Goal: Task Accomplishment & Management: Manage account settings

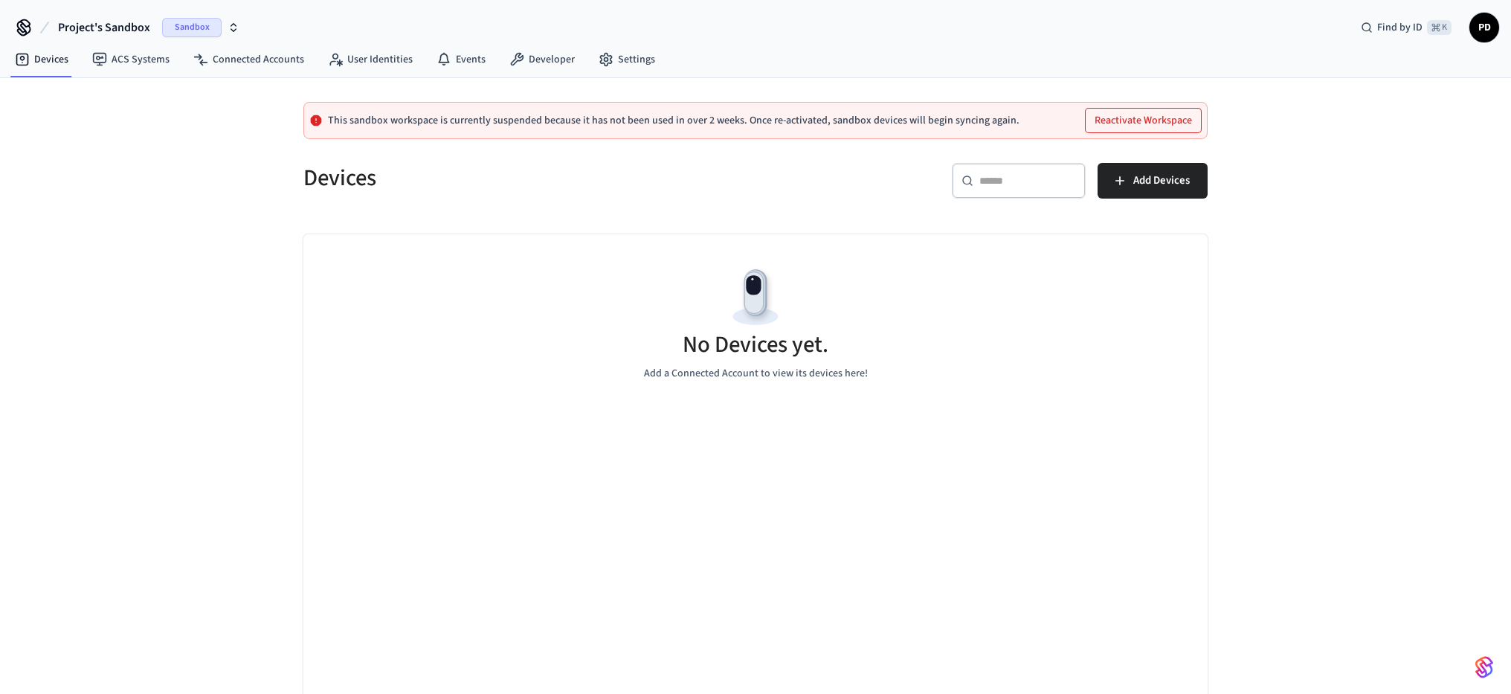
click at [1131, 118] on button "Reactivate Workspace" at bounding box center [1143, 121] width 115 height 24
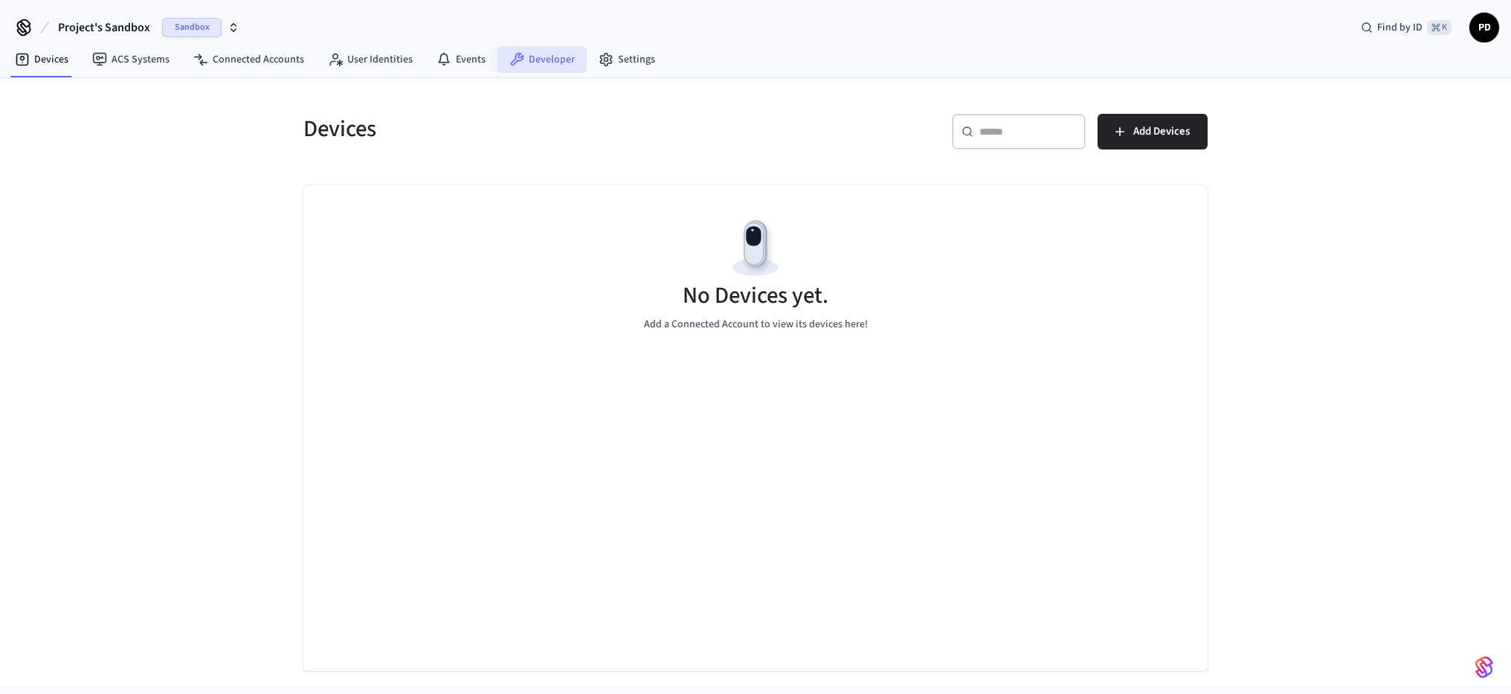
click at [551, 63] on link "Developer" at bounding box center [541, 59] width 89 height 27
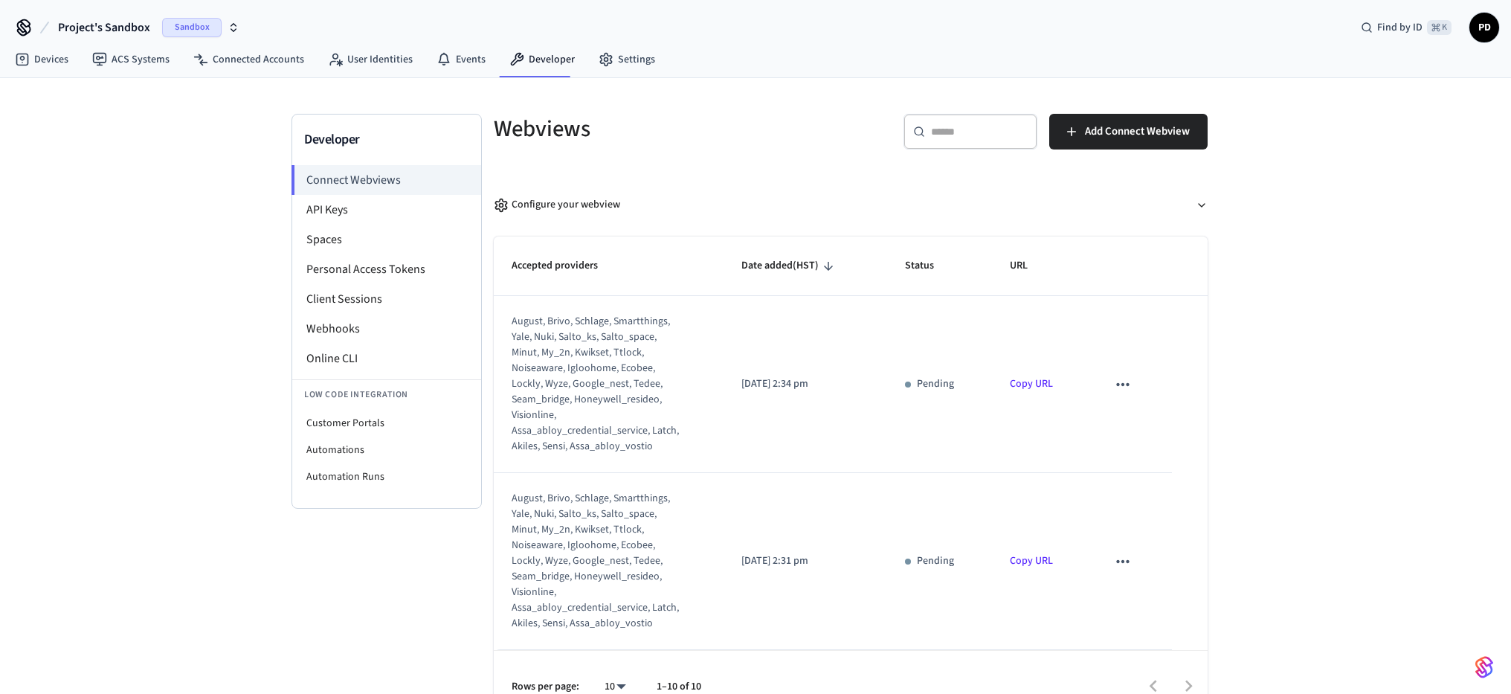
click at [226, 29] on div "Sandbox" at bounding box center [200, 27] width 77 height 19
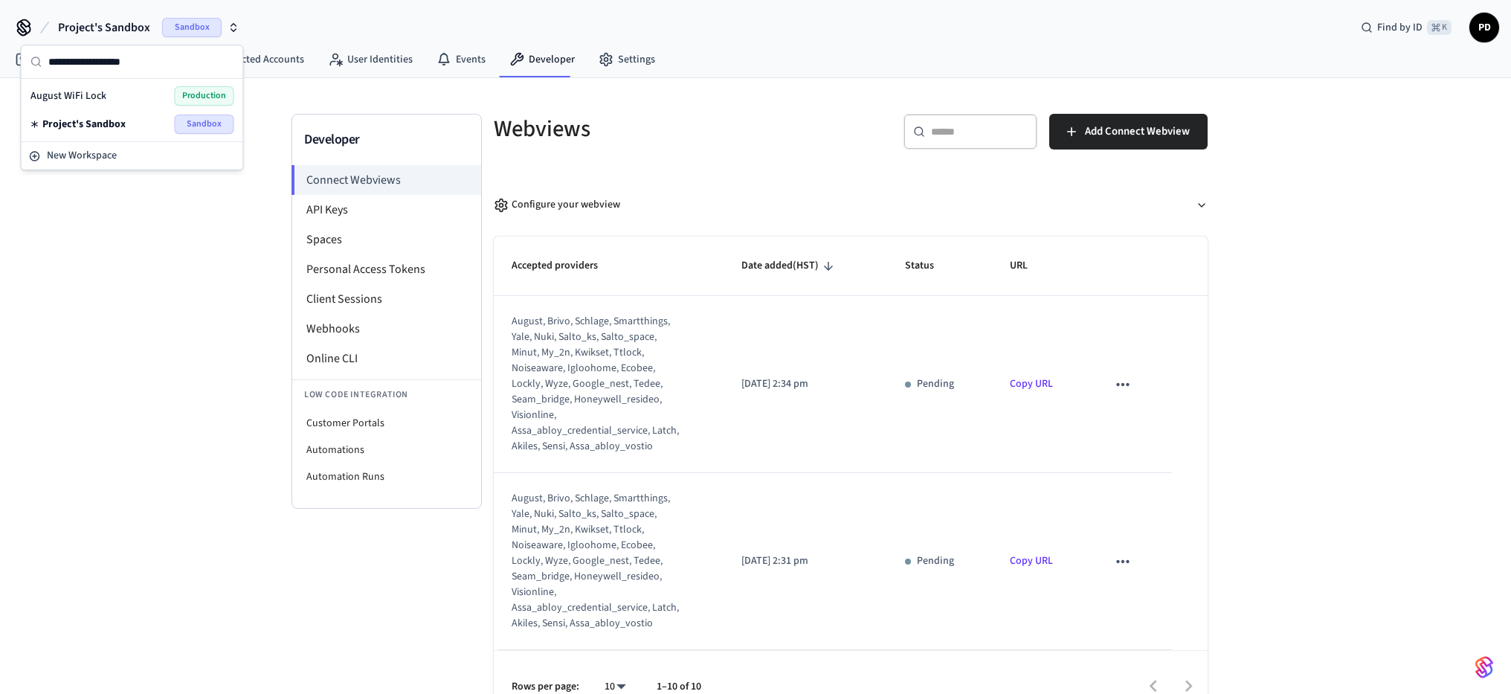
click at [174, 265] on div "Developer Connect Webviews API Keys Spaces Personal Access Tokens Client Sessio…" at bounding box center [755, 400] width 1511 height 644
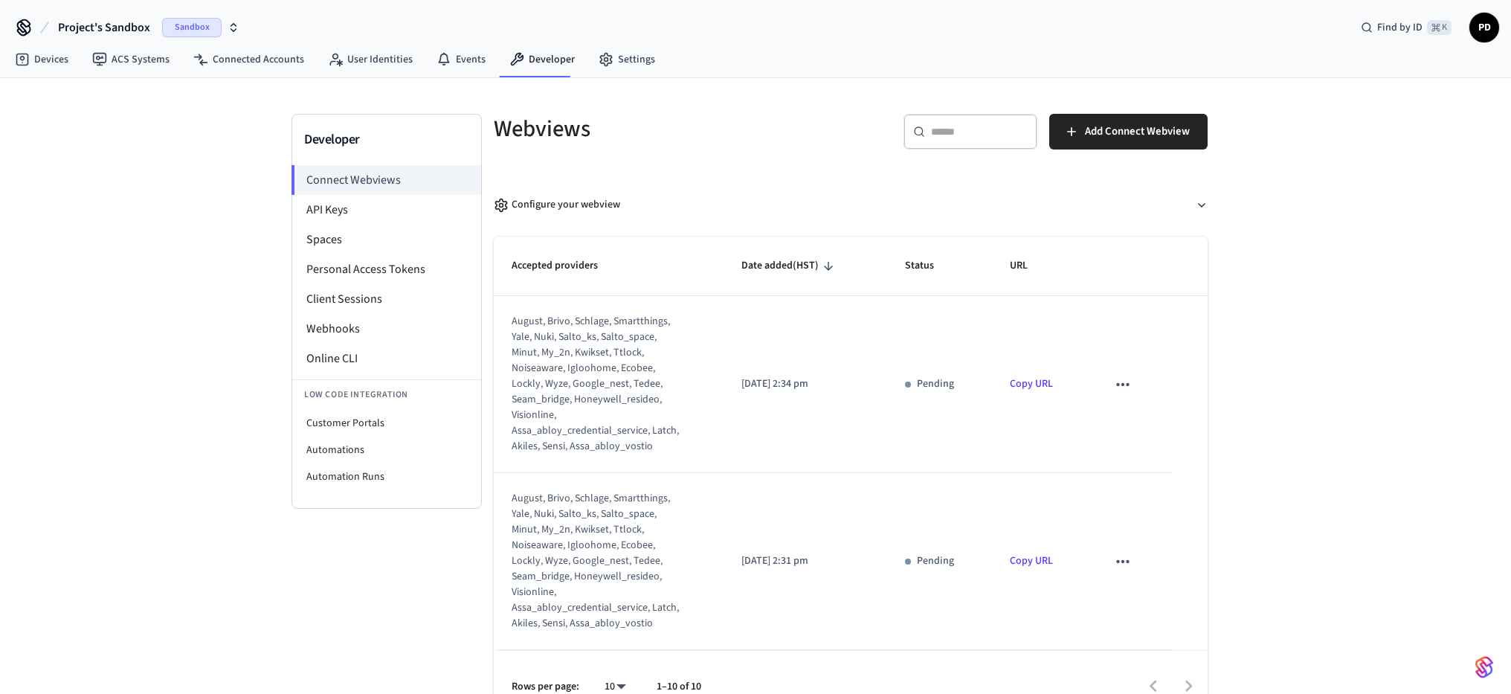
click at [26, 29] on icon at bounding box center [24, 28] width 24 height 24
click at [321, 241] on li "Spaces" at bounding box center [386, 240] width 189 height 30
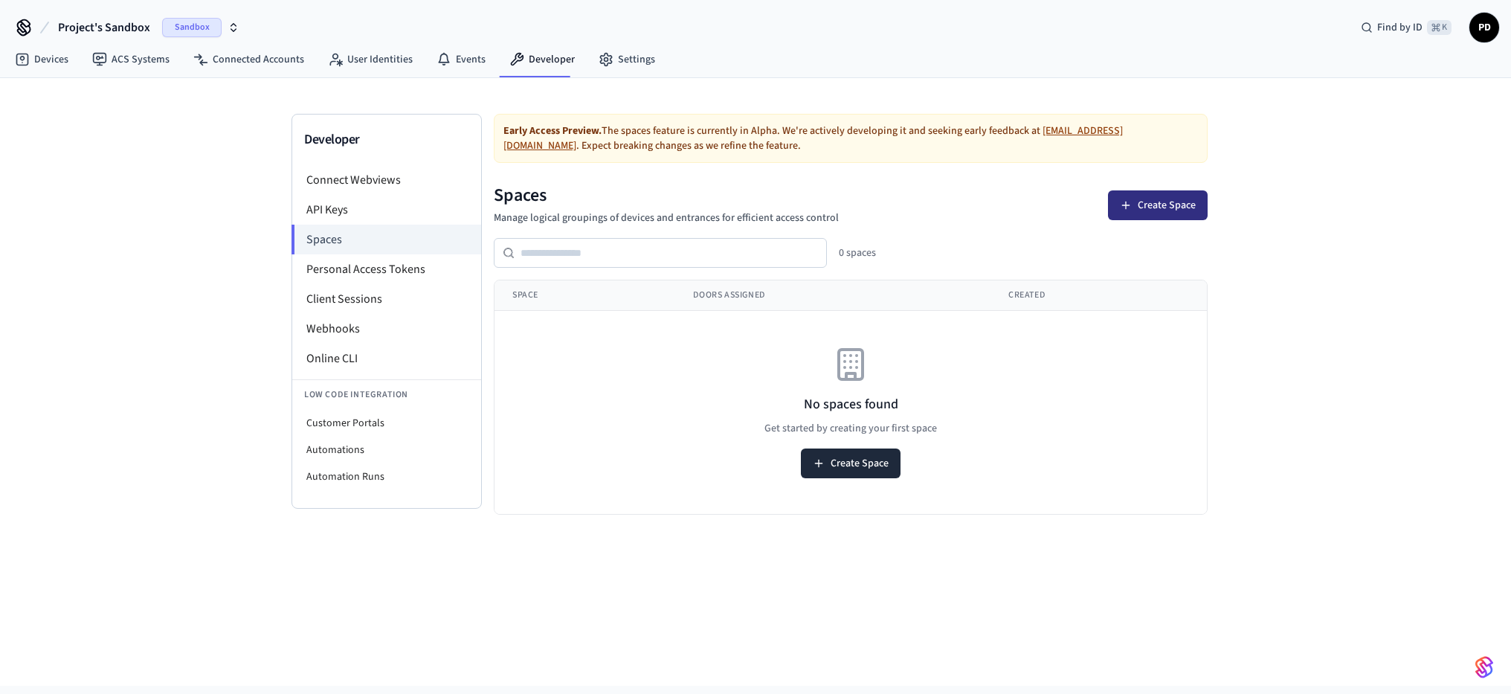
click at [1150, 206] on button "Create Space" at bounding box center [1158, 205] width 100 height 30
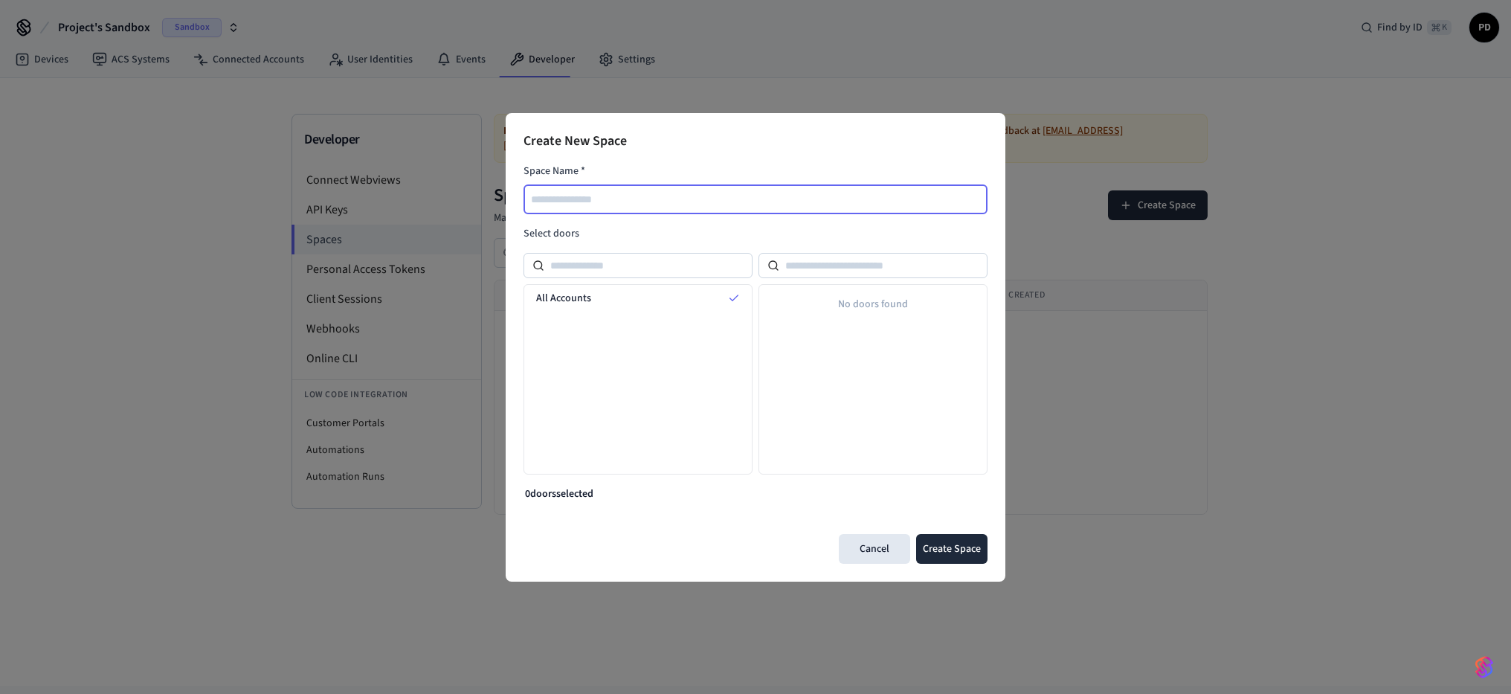
click at [738, 198] on input "text" at bounding box center [756, 199] width 462 height 18
click at [532, 196] on input "*********" at bounding box center [756, 199] width 462 height 18
type input "**********"
click at [917, 310] on div "No doors found" at bounding box center [873, 304] width 228 height 39
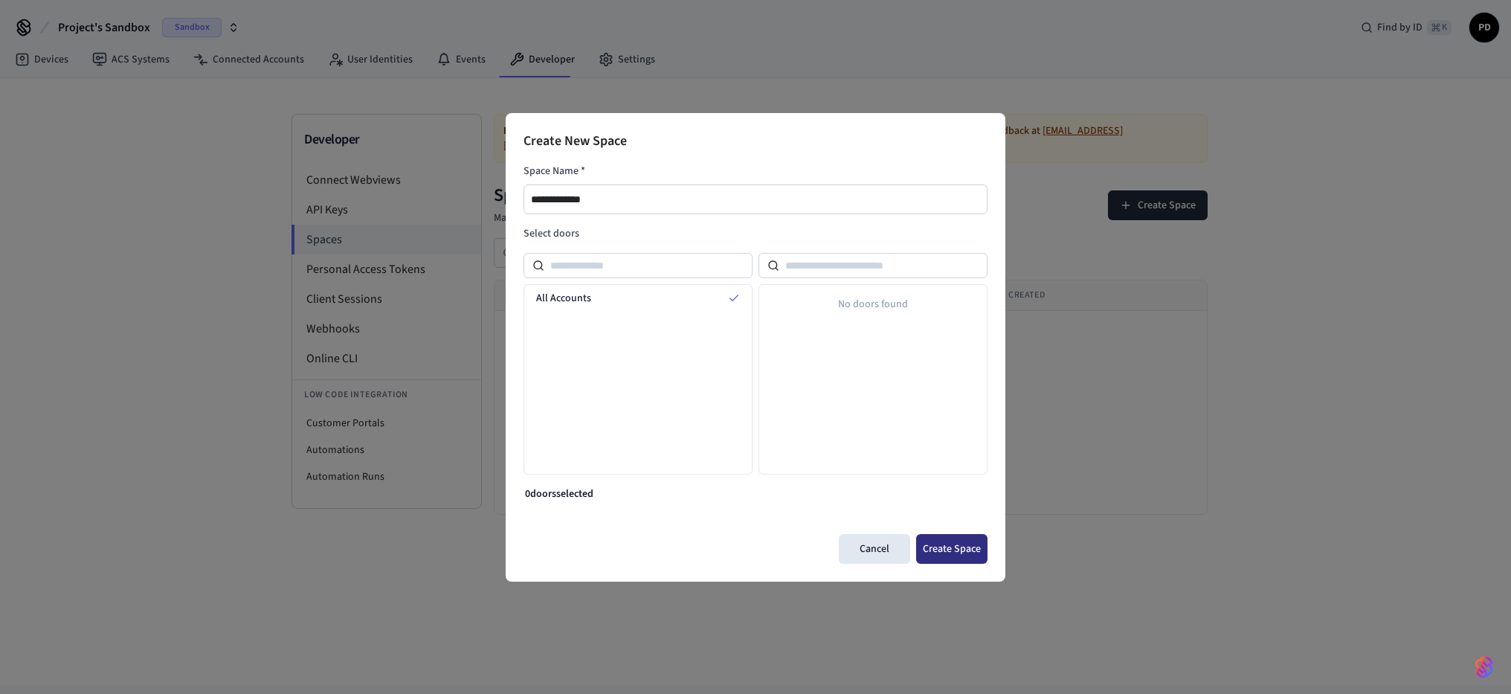
click at [954, 548] on button "Create Space" at bounding box center [951, 549] width 71 height 30
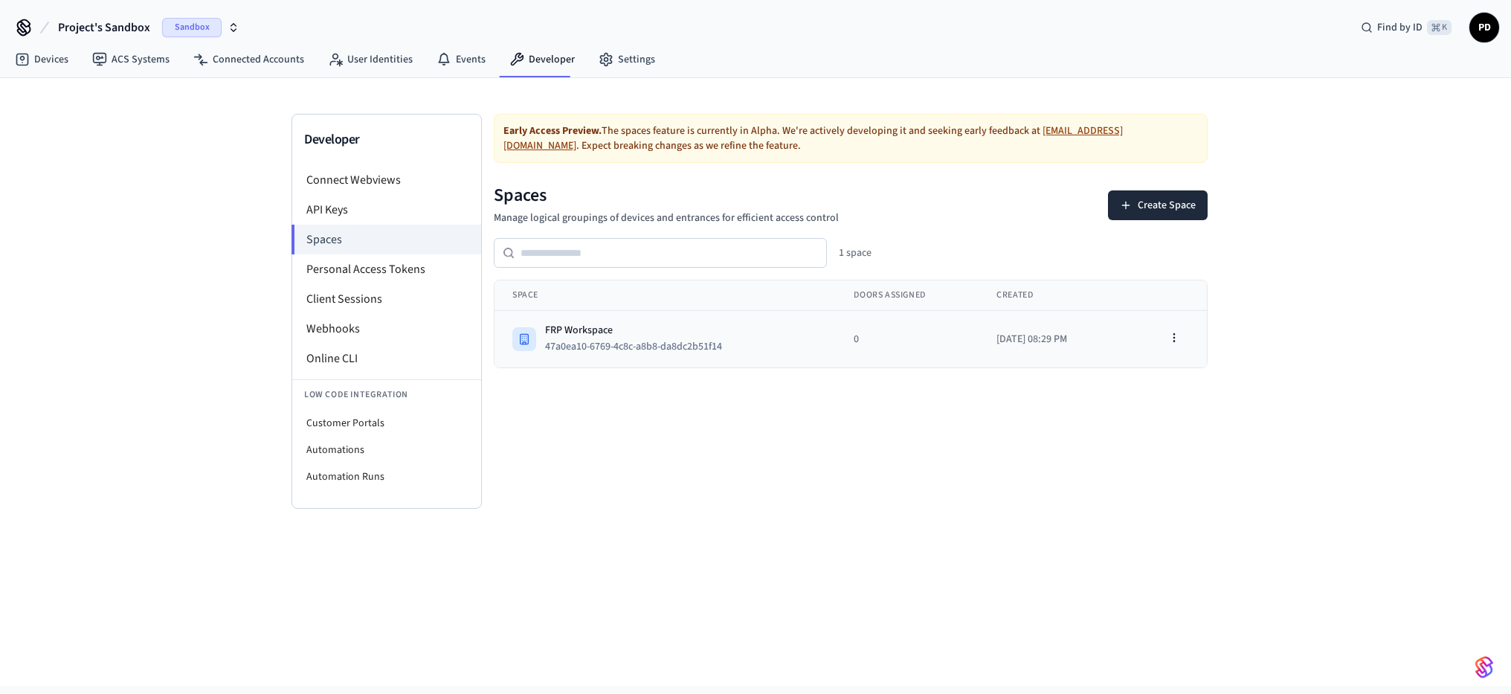
click at [620, 335] on div "FRP Workspace" at bounding box center [639, 330] width 189 height 15
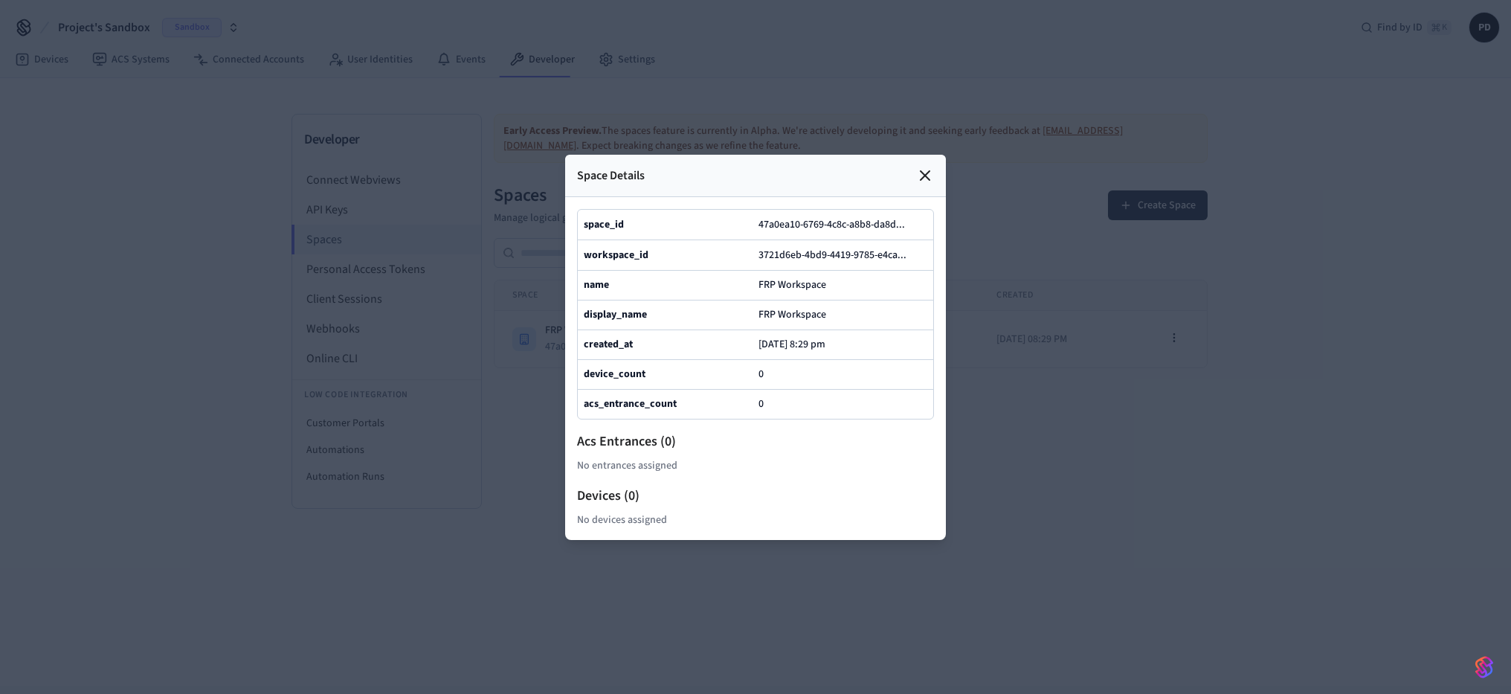
click at [923, 179] on icon at bounding box center [925, 176] width 18 height 18
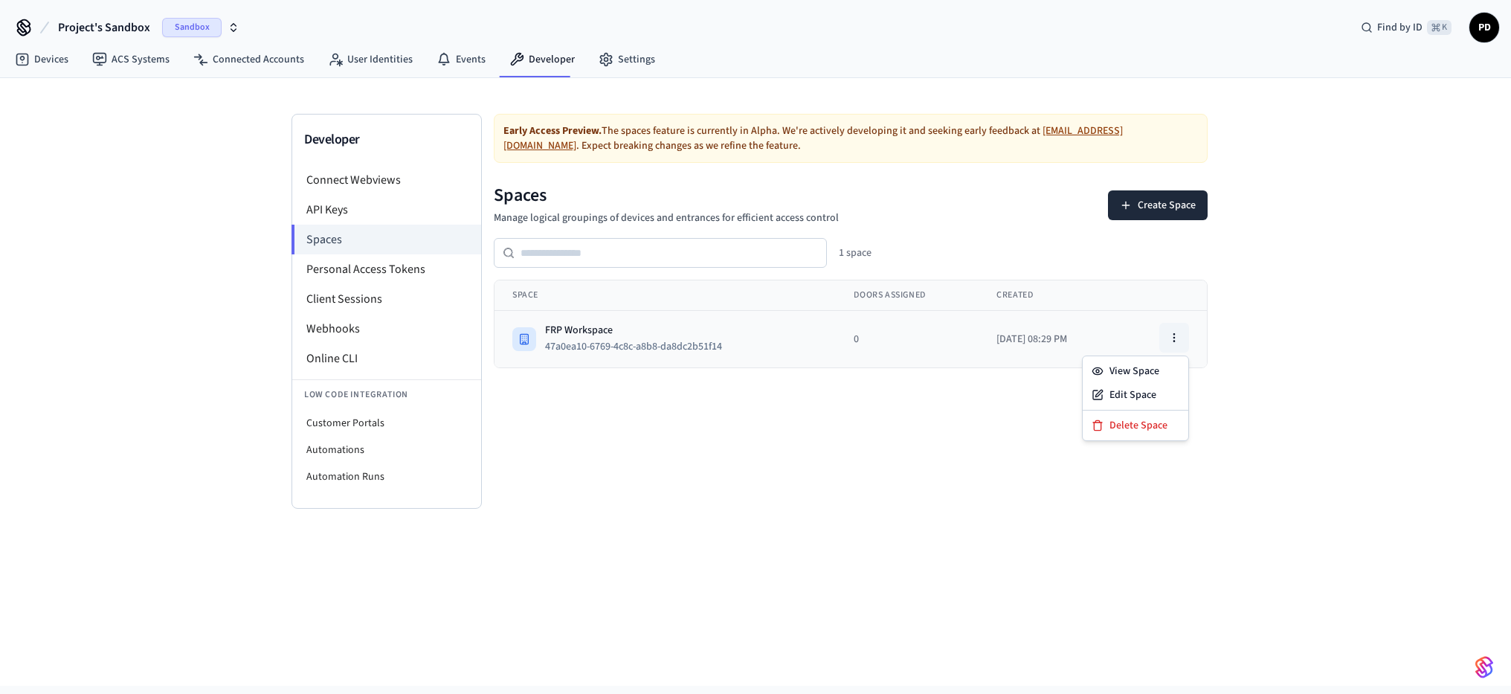
click at [1188, 339] on button "button" at bounding box center [1174, 338] width 30 height 30
click at [1129, 433] on div "Delete Space" at bounding box center [1136, 425] width 100 height 24
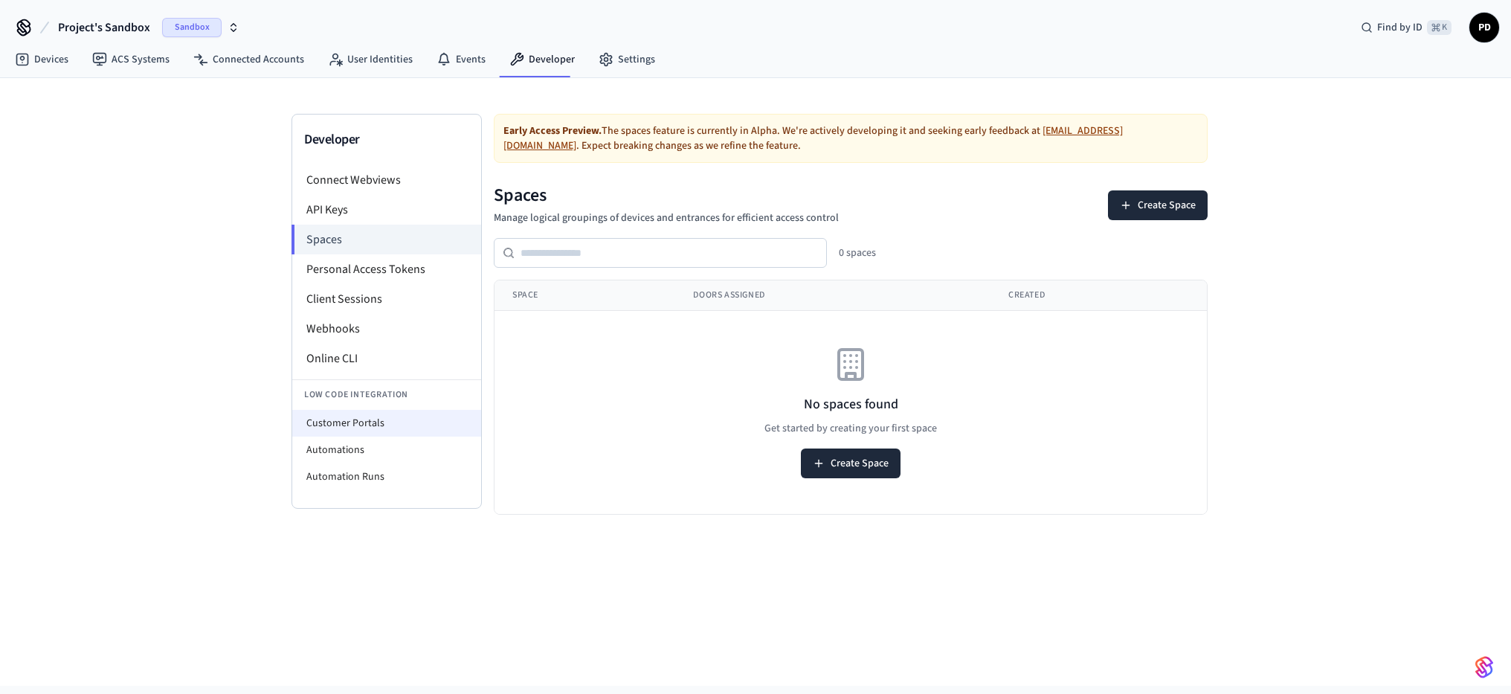
click at [352, 420] on li "Customer Portals" at bounding box center [386, 423] width 189 height 27
select select "**********"
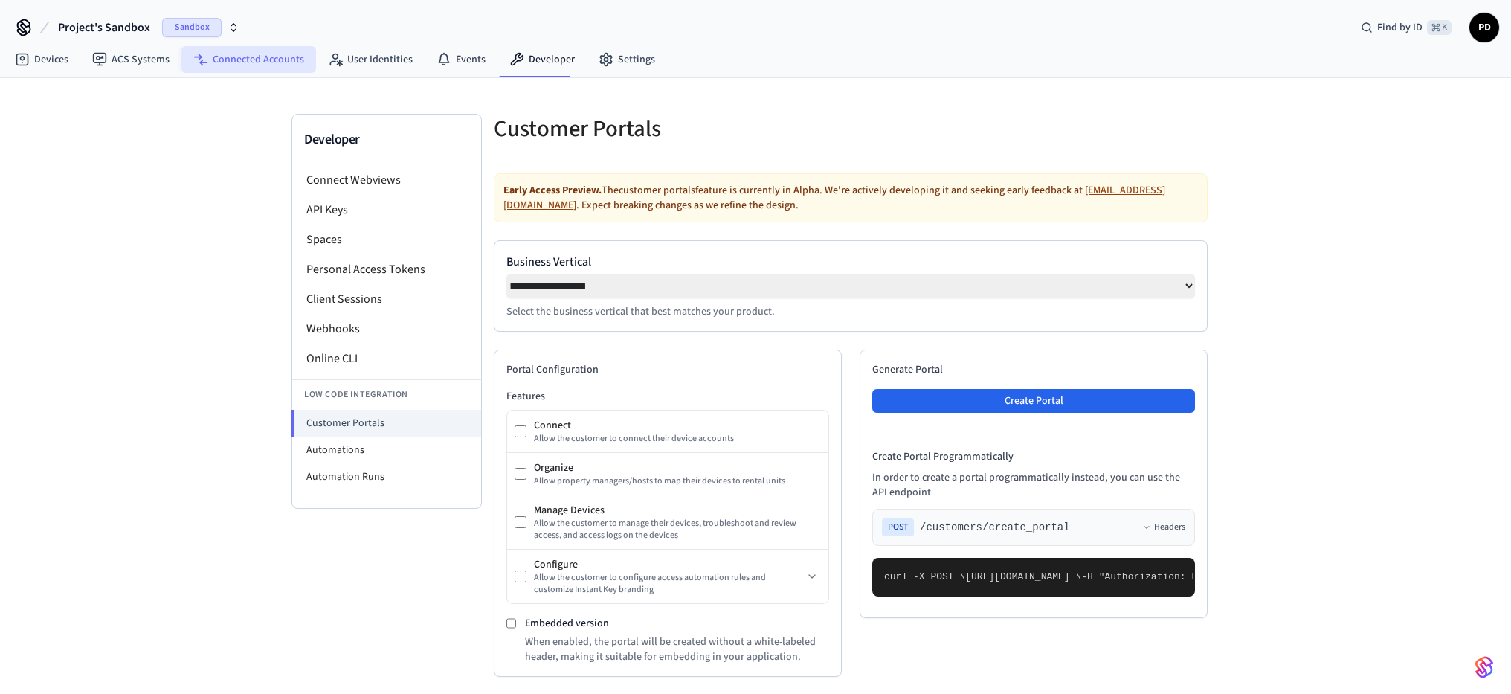
click at [236, 59] on link "Connected Accounts" at bounding box center [248, 59] width 135 height 27
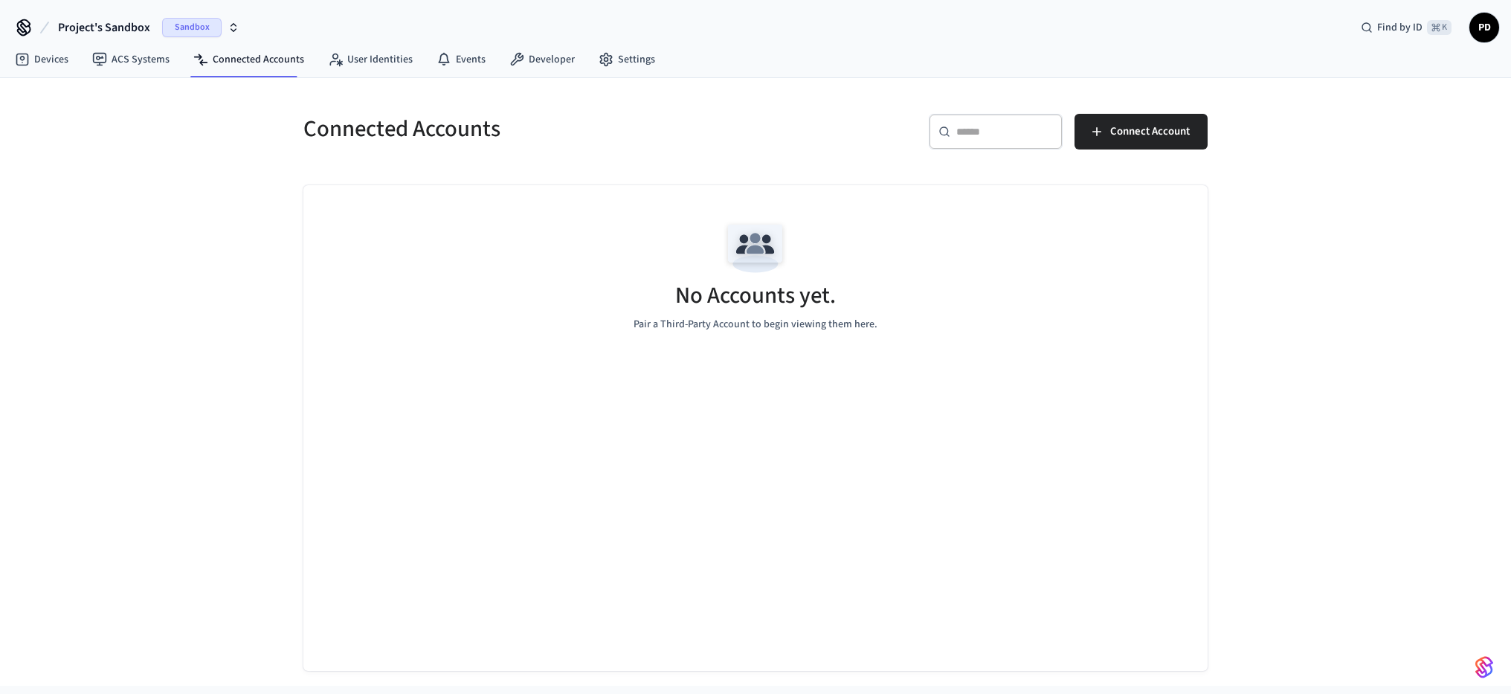
click at [28, 30] on icon at bounding box center [24, 28] width 24 height 24
click at [37, 25] on icon at bounding box center [45, 28] width 18 height 18
click at [232, 25] on icon "button" at bounding box center [234, 28] width 12 height 12
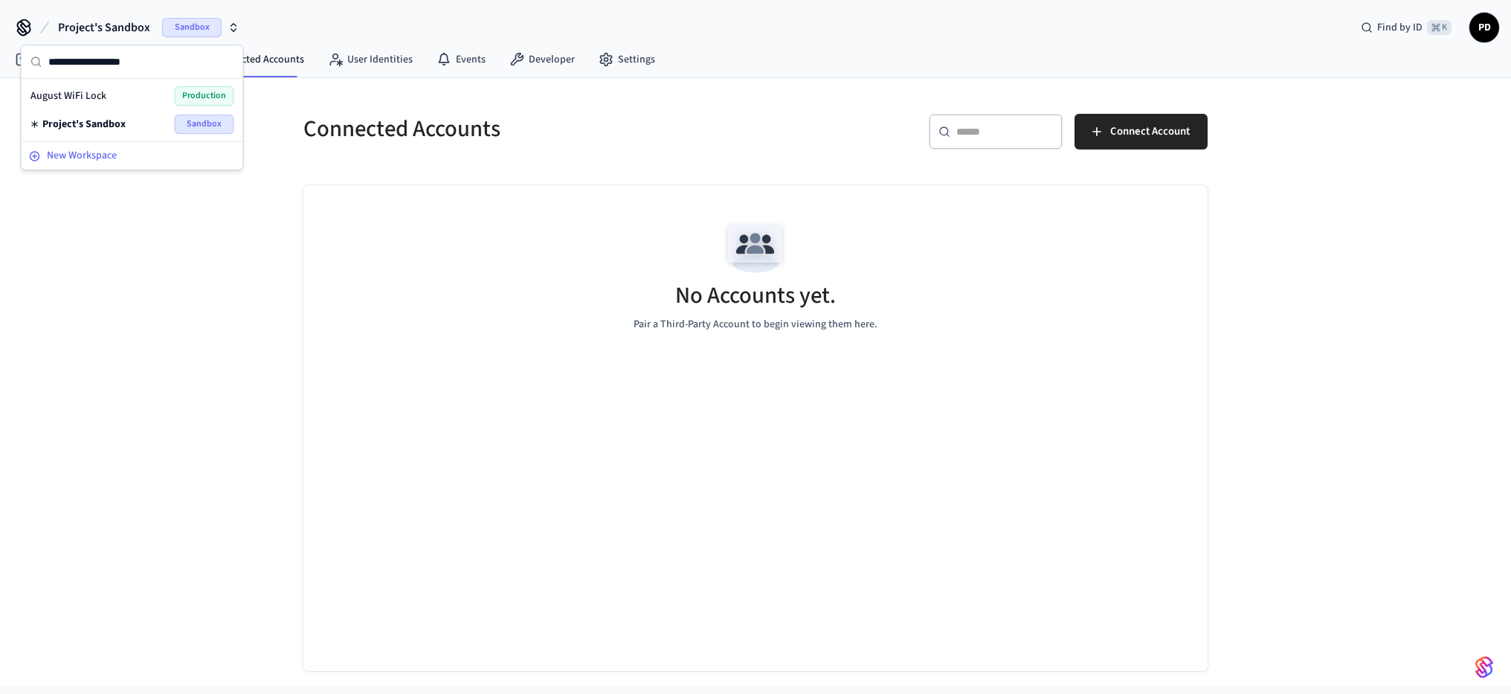
click at [92, 154] on span "New Workspace" at bounding box center [82, 156] width 70 height 16
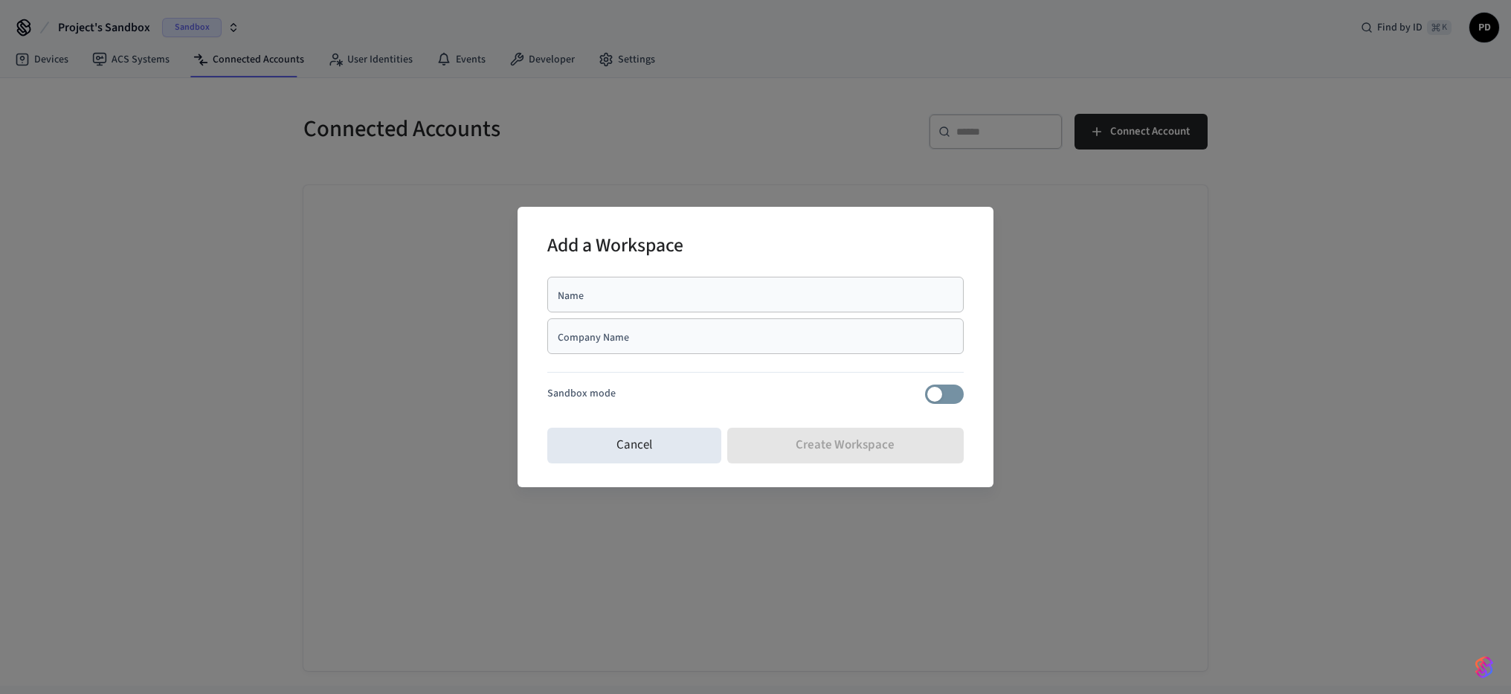
click at [660, 283] on div "Name" at bounding box center [755, 295] width 416 height 36
type input "*******"
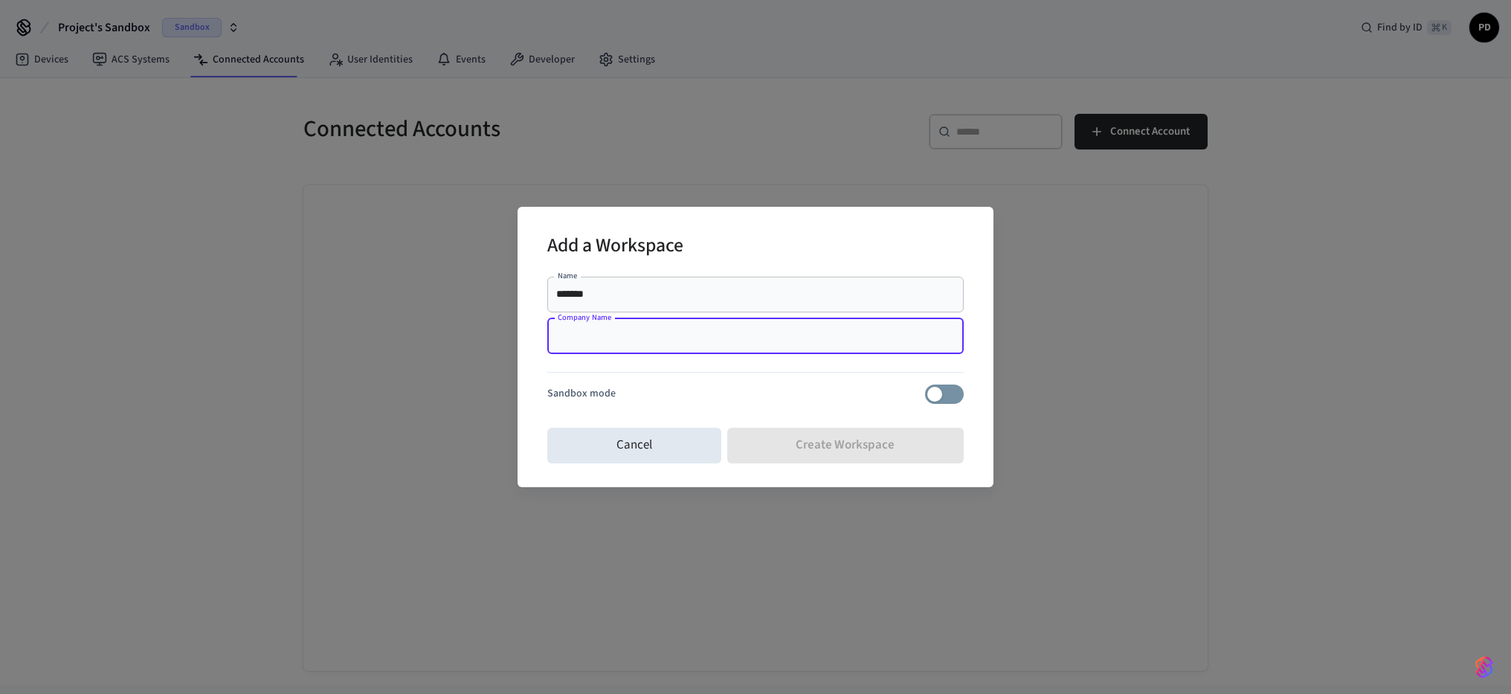
click at [651, 335] on input "Company Name" at bounding box center [755, 336] width 399 height 15
paste input "**********"
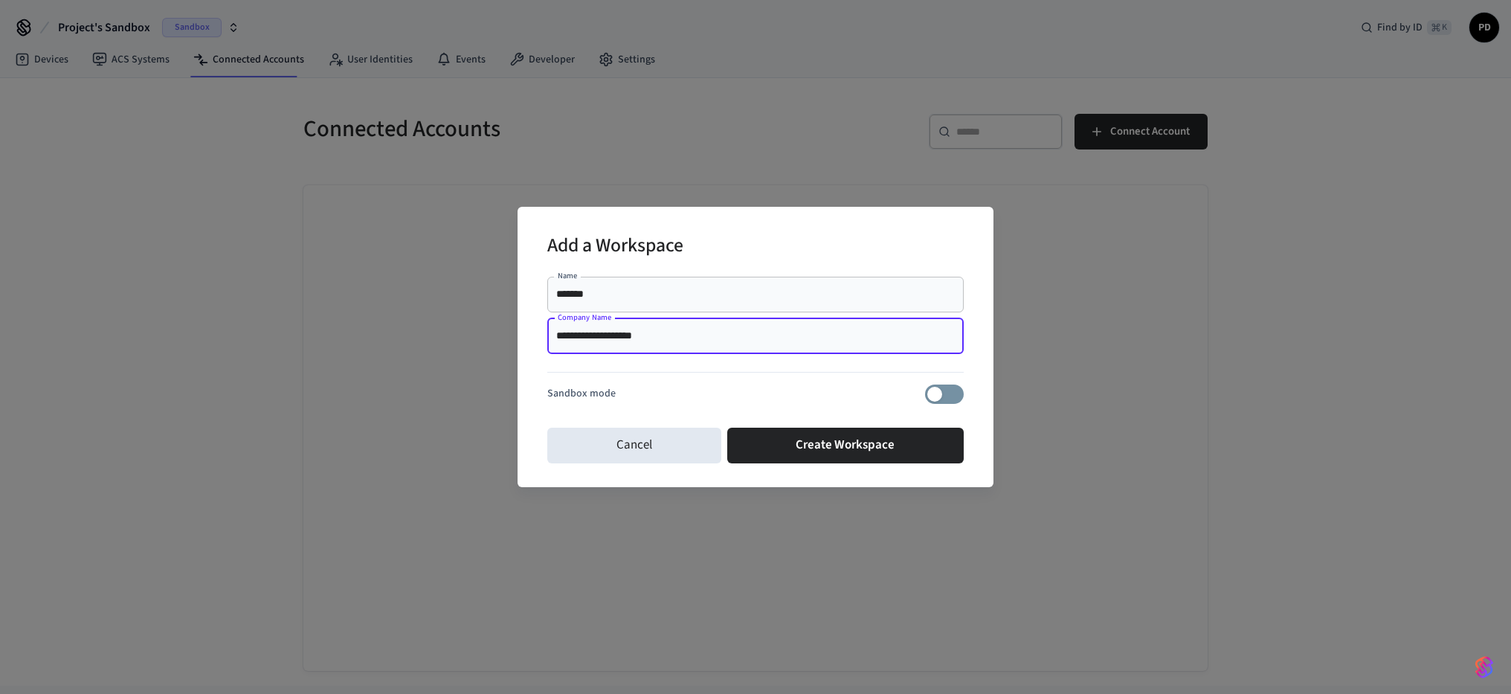
drag, startPoint x: 683, startPoint y: 329, endPoint x: 544, endPoint y: 329, distance: 139.0
click at [544, 329] on div "**********" at bounding box center [755, 347] width 476 height 280
type input "*******"
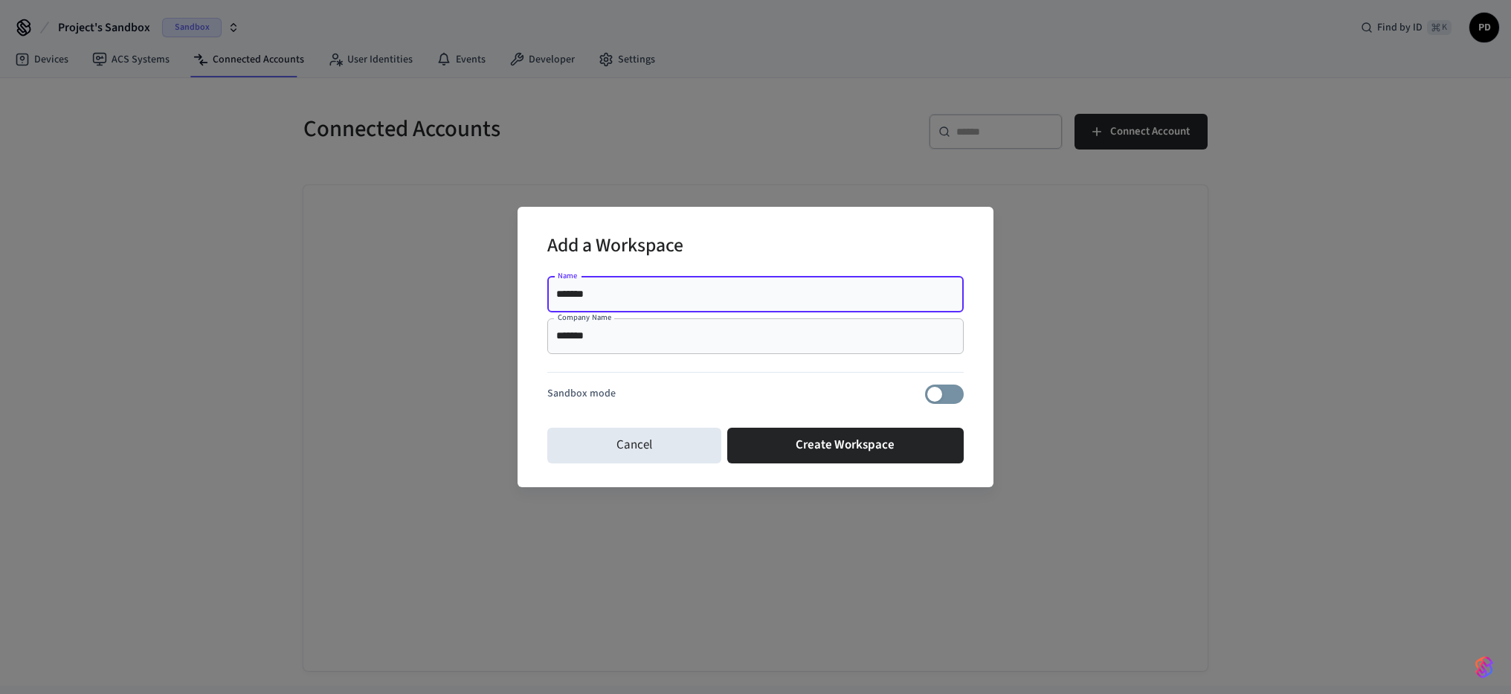
drag, startPoint x: 615, startPoint y: 289, endPoint x: 540, endPoint y: 283, distance: 75.3
click at [540, 283] on div "Add a Workspace Name ******* Name Company Name ******* Company Name Sandbox mod…" at bounding box center [755, 347] width 476 height 280
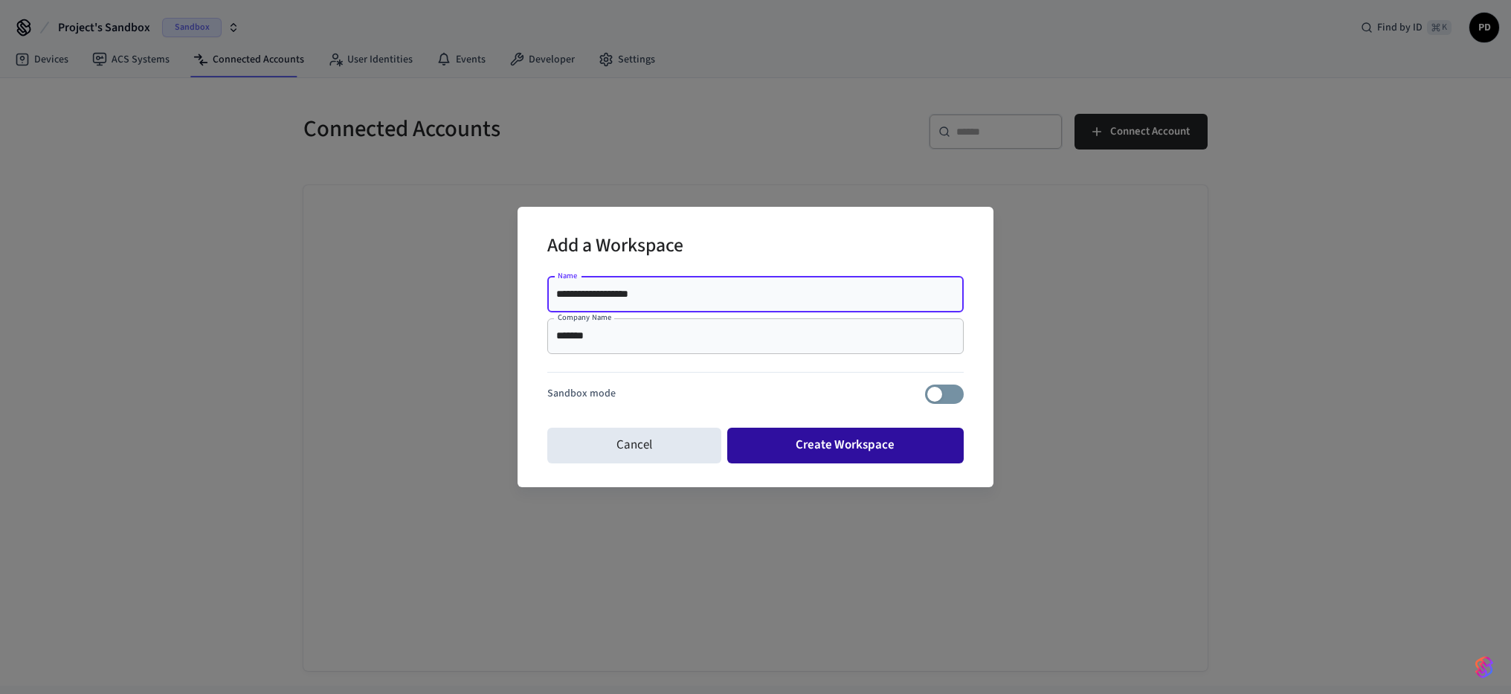
type input "**********"
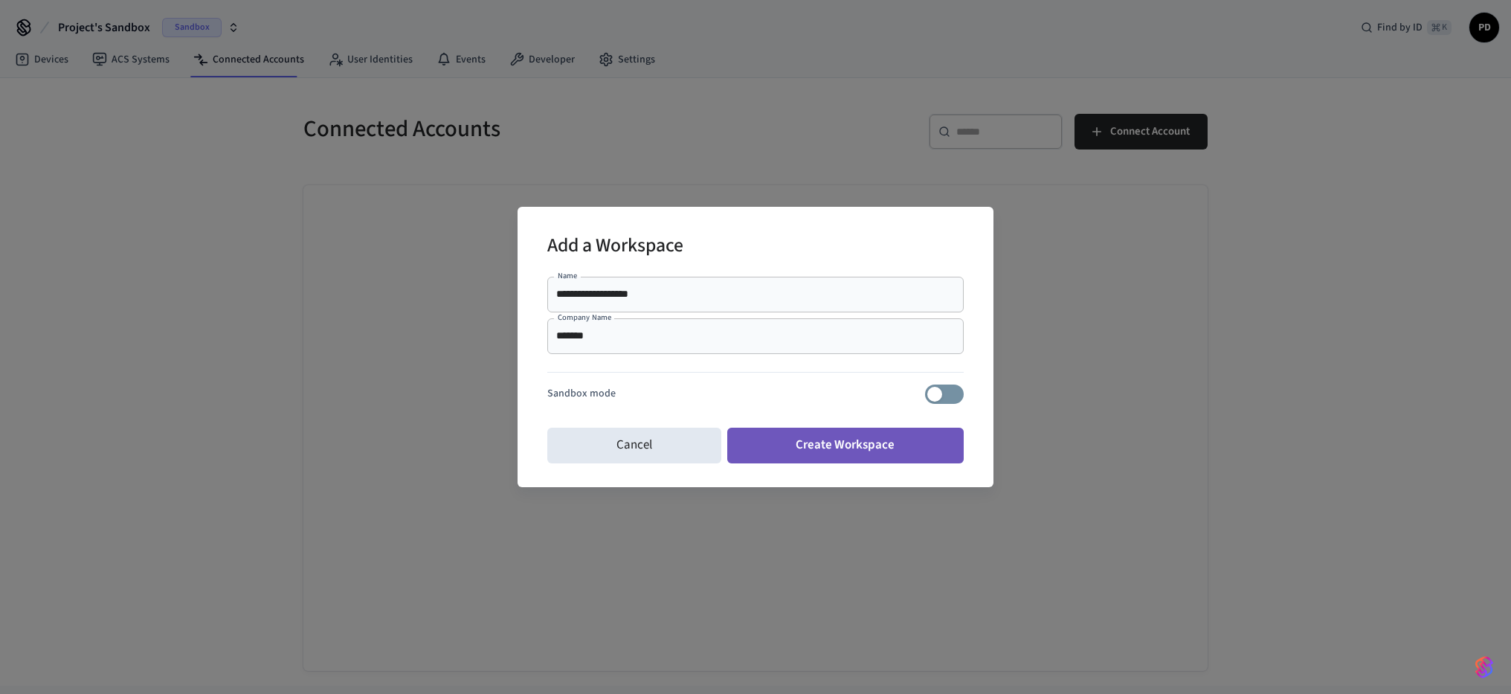
click at [854, 453] on button "Create Workspace" at bounding box center [845, 446] width 237 height 36
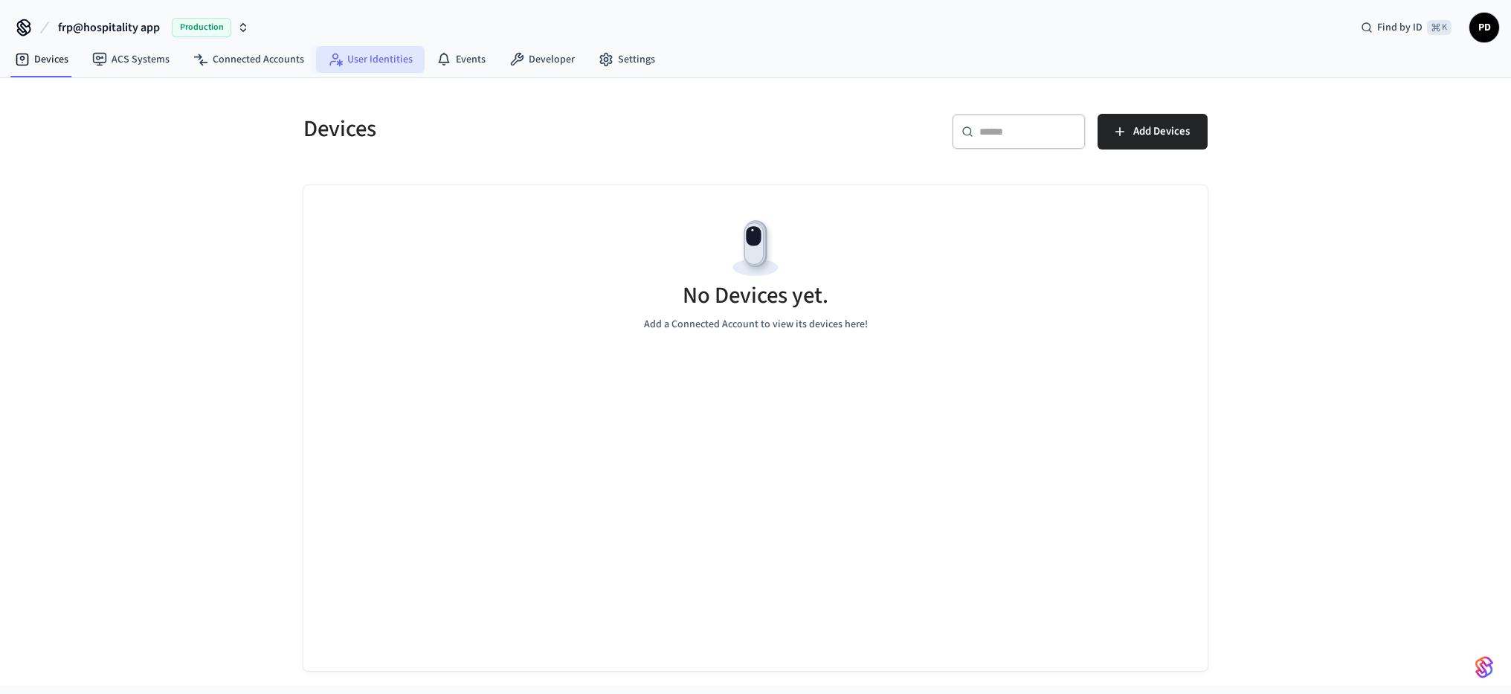
click at [379, 54] on link "User Identities" at bounding box center [370, 59] width 109 height 27
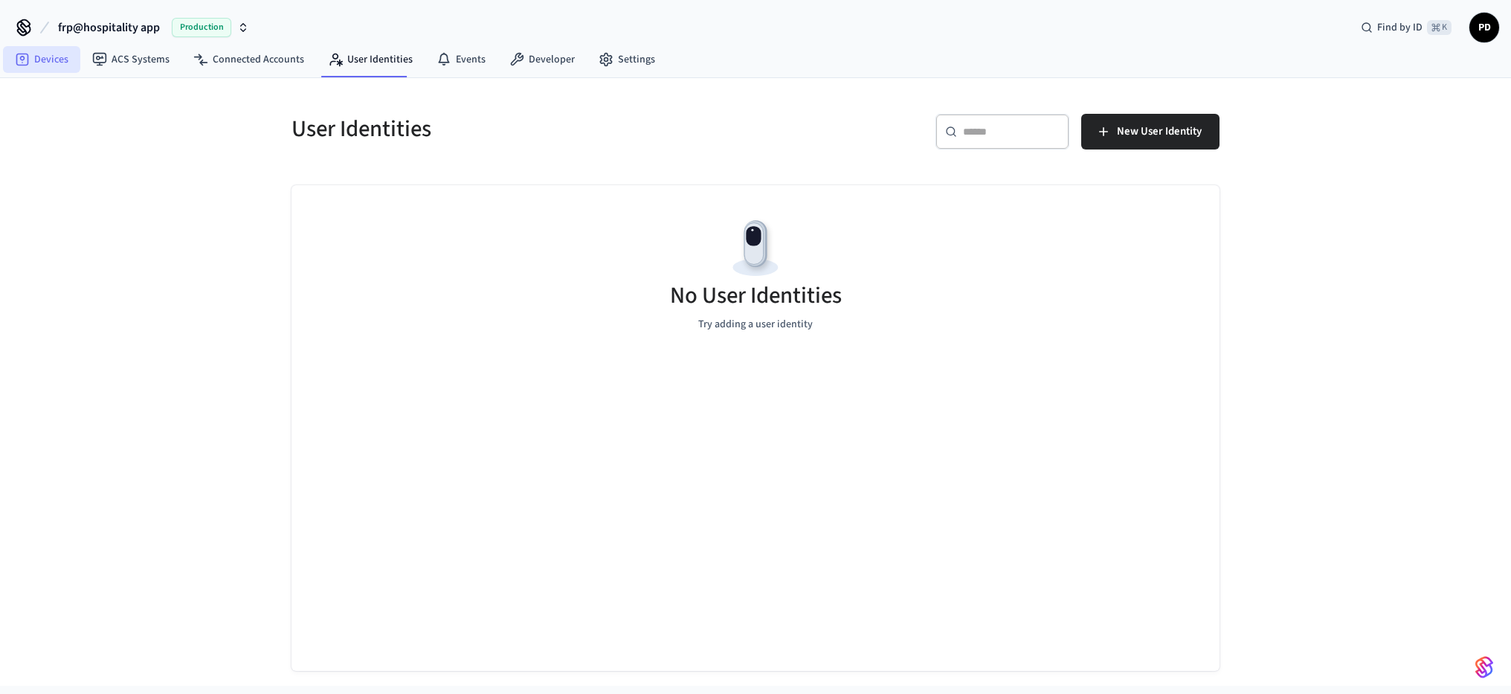
click at [42, 54] on link "Devices" at bounding box center [41, 59] width 77 height 27
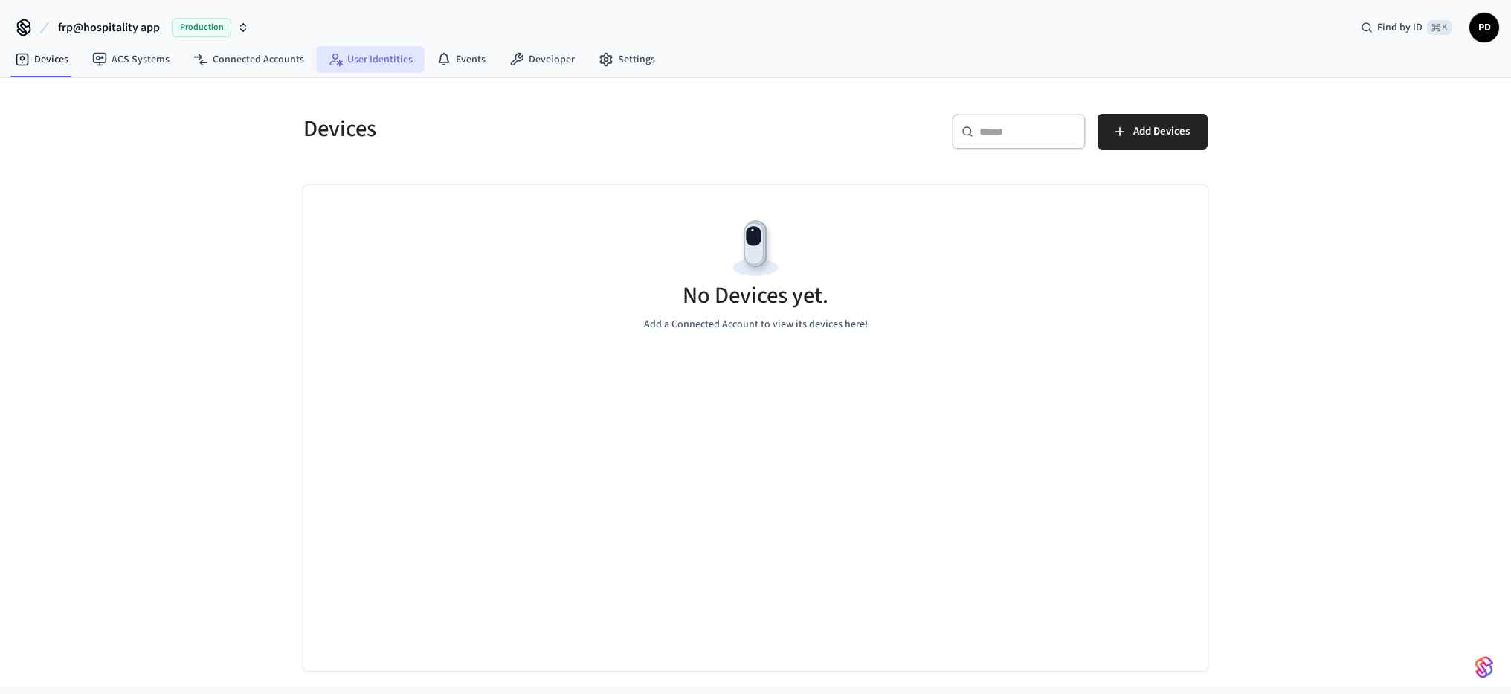
click at [396, 61] on link "User Identities" at bounding box center [370, 59] width 109 height 27
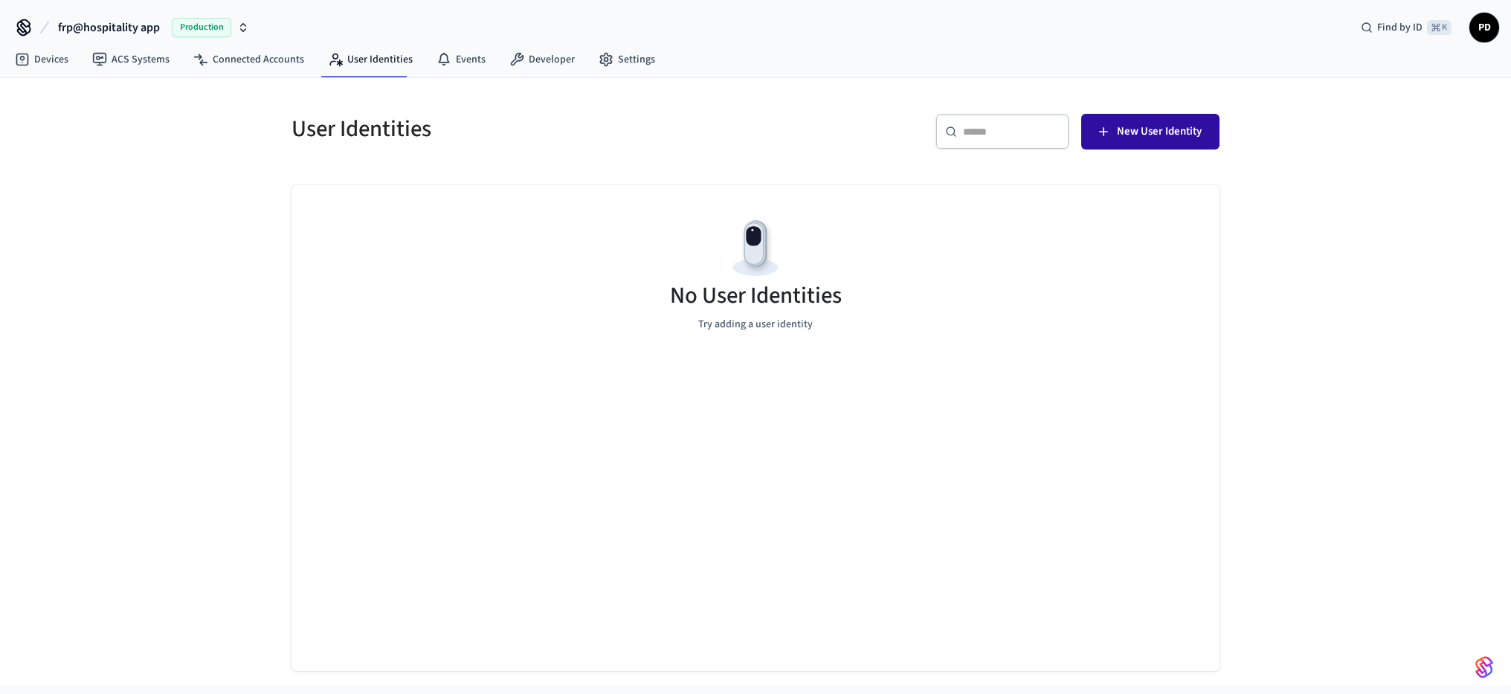
click at [1168, 131] on span "New User Identity" at bounding box center [1159, 131] width 85 height 19
click at [54, 65] on link "Devices" at bounding box center [41, 59] width 77 height 27
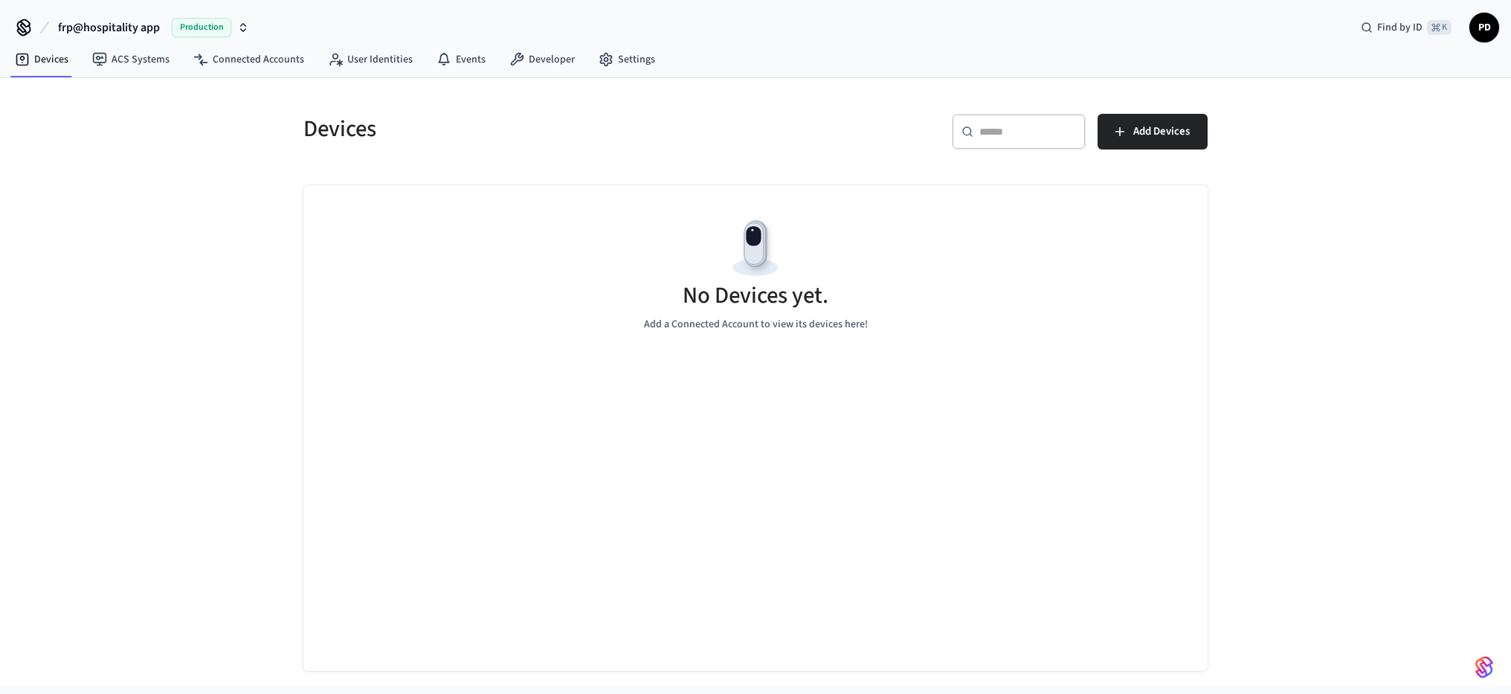
click at [114, 29] on span "frp@hospitality app" at bounding box center [109, 28] width 102 height 18
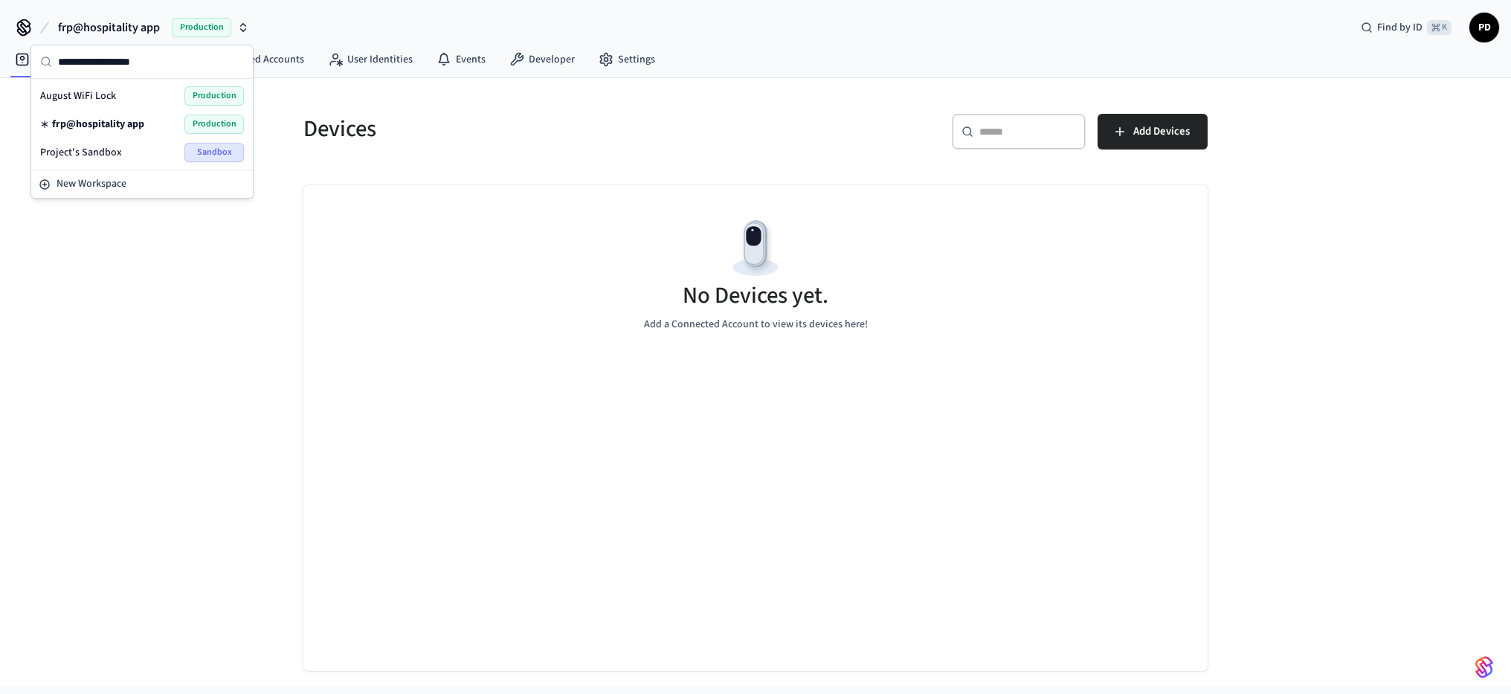
click at [269, 213] on div "Devices ​ ​ Add Devices No Devices yet. Add a Connected Account to view its dev…" at bounding box center [755, 381] width 1511 height 607
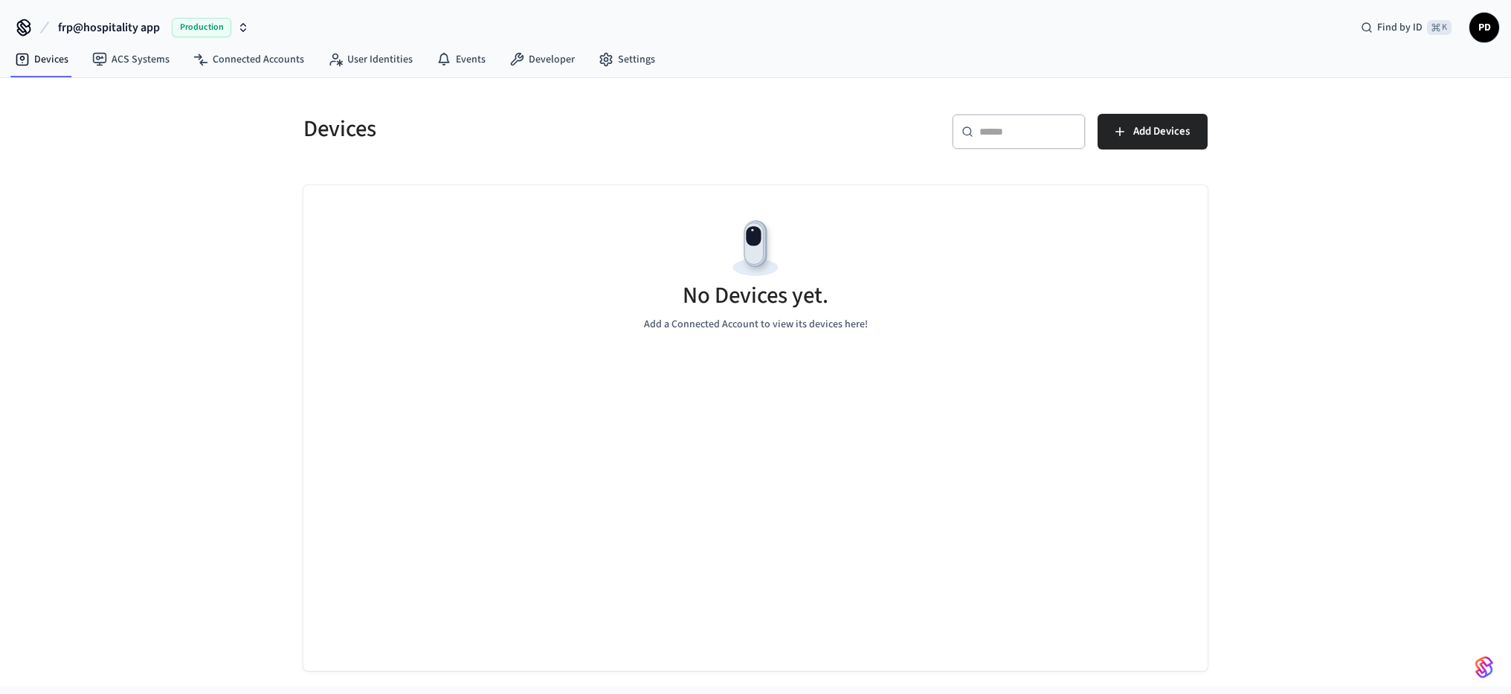
click at [241, 28] on icon "button" at bounding box center [243, 28] width 12 height 12
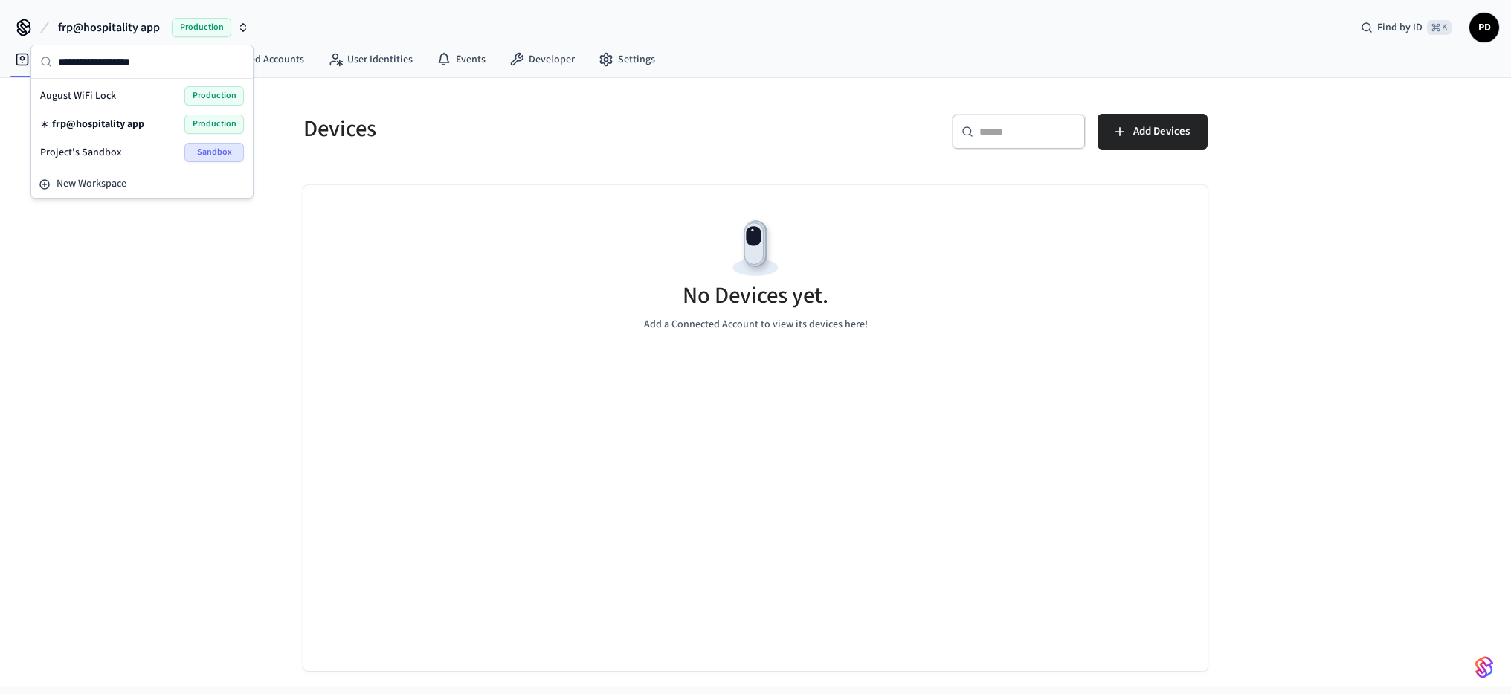
click at [207, 152] on span "Sandbox" at bounding box center [213, 152] width 59 height 19
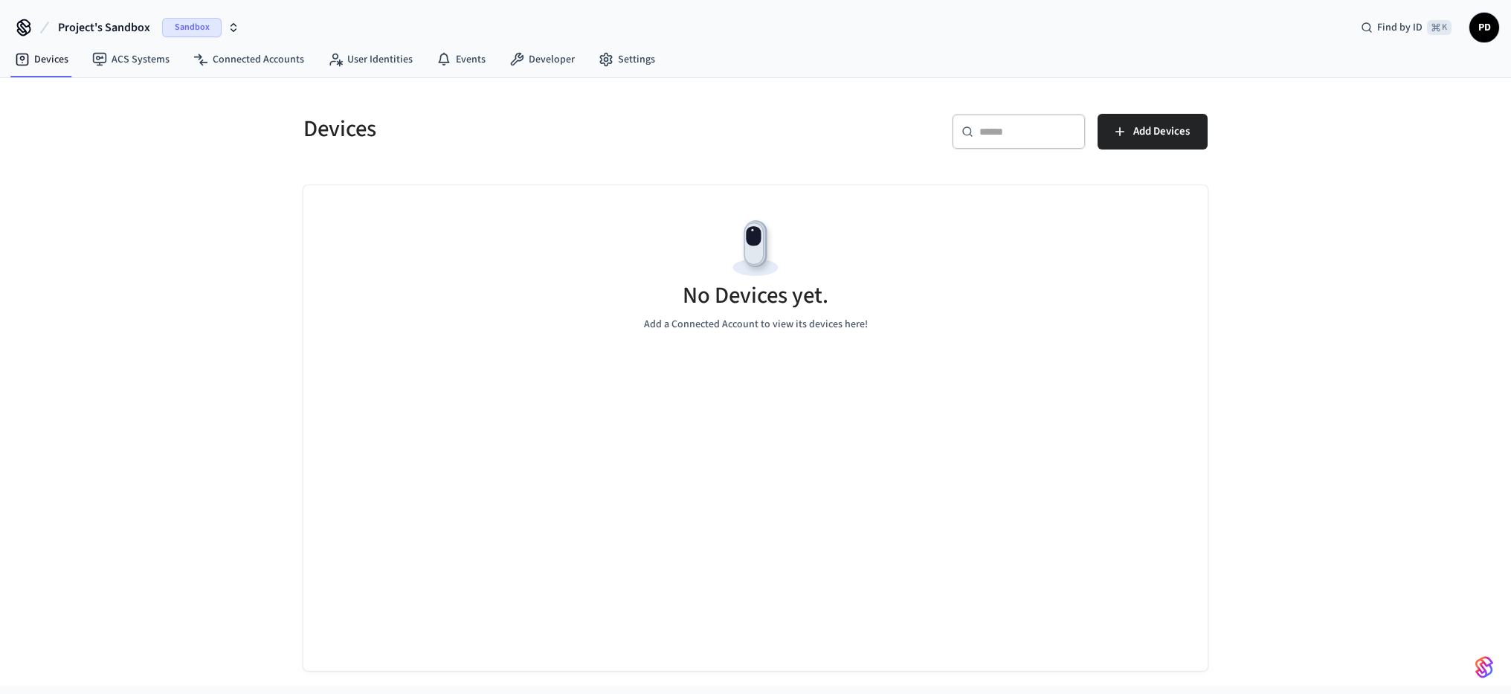
click at [230, 28] on icon "button" at bounding box center [234, 28] width 12 height 12
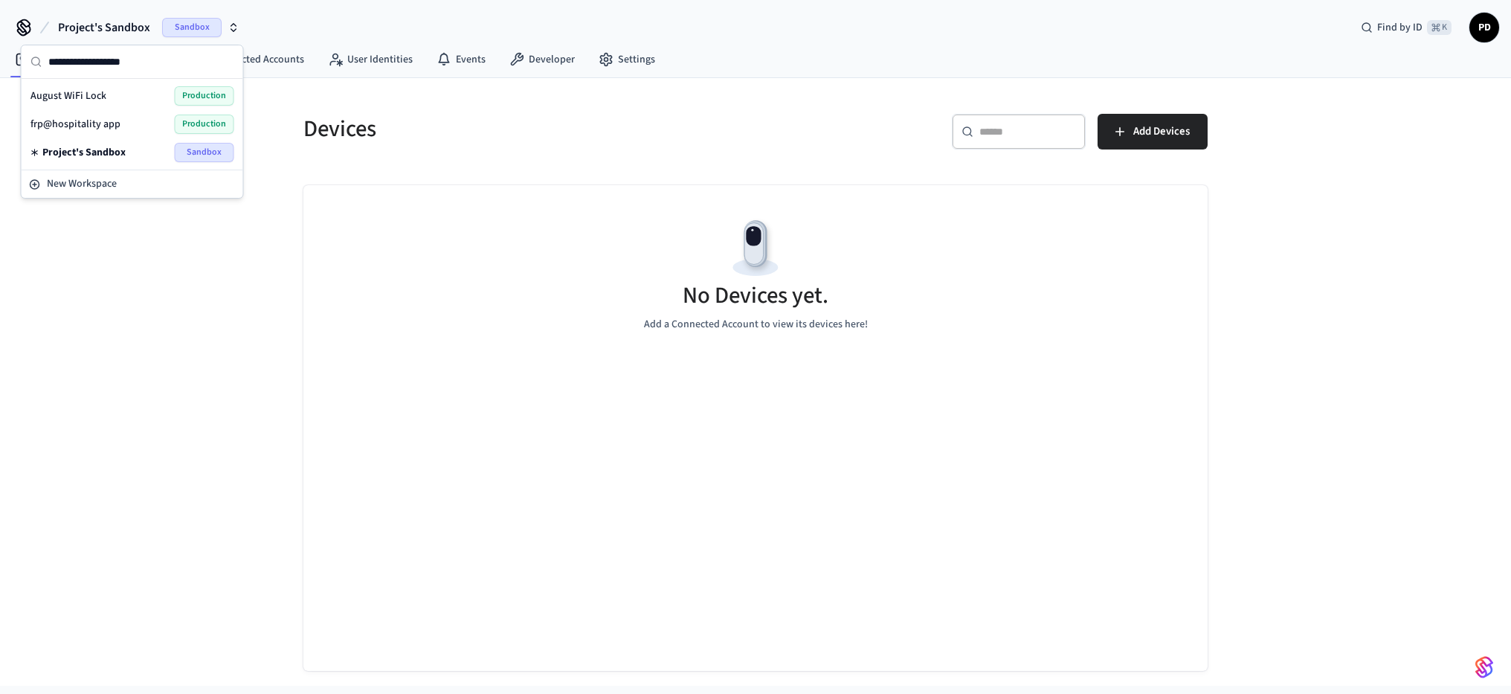
click at [196, 94] on span "Production" at bounding box center [204, 95] width 59 height 19
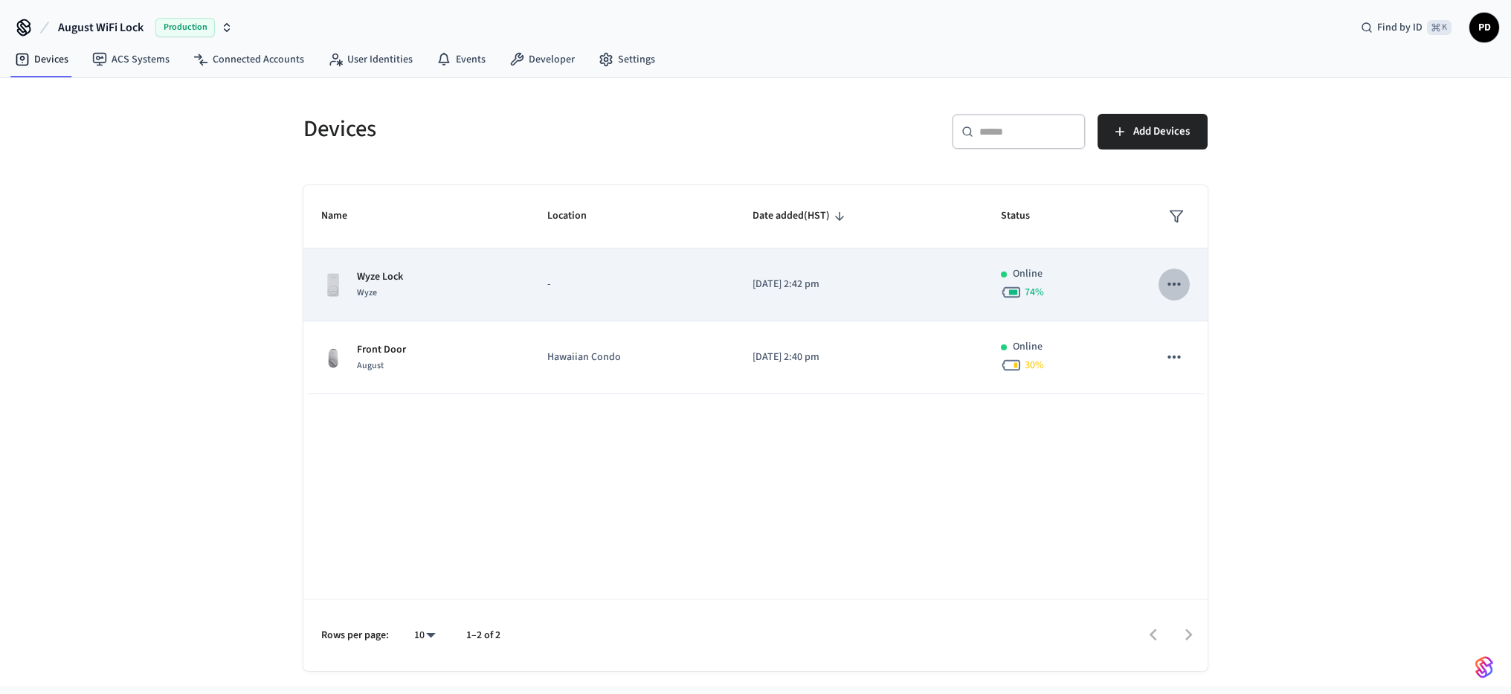
click at [1176, 277] on icon "sticky table" at bounding box center [1173, 283] width 19 height 19
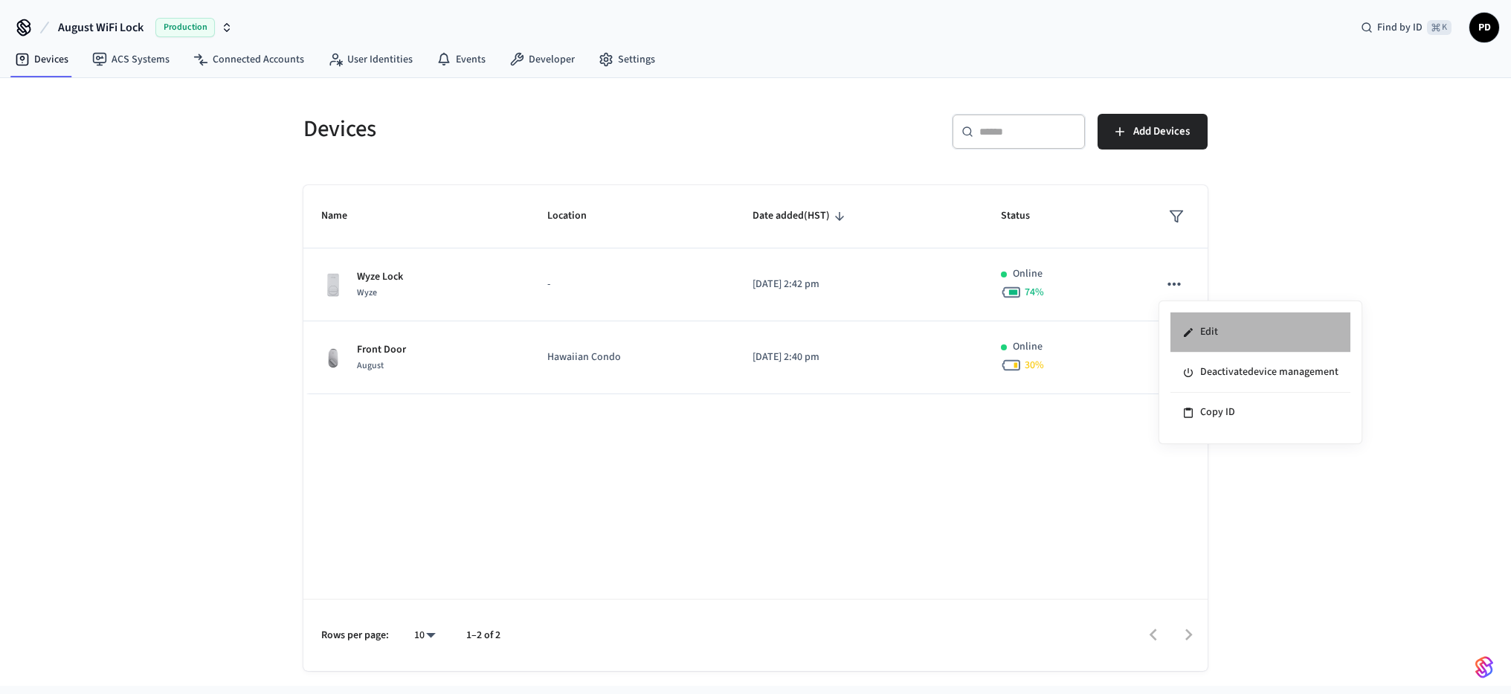
click at [1208, 333] on li "Edit" at bounding box center [1260, 332] width 180 height 40
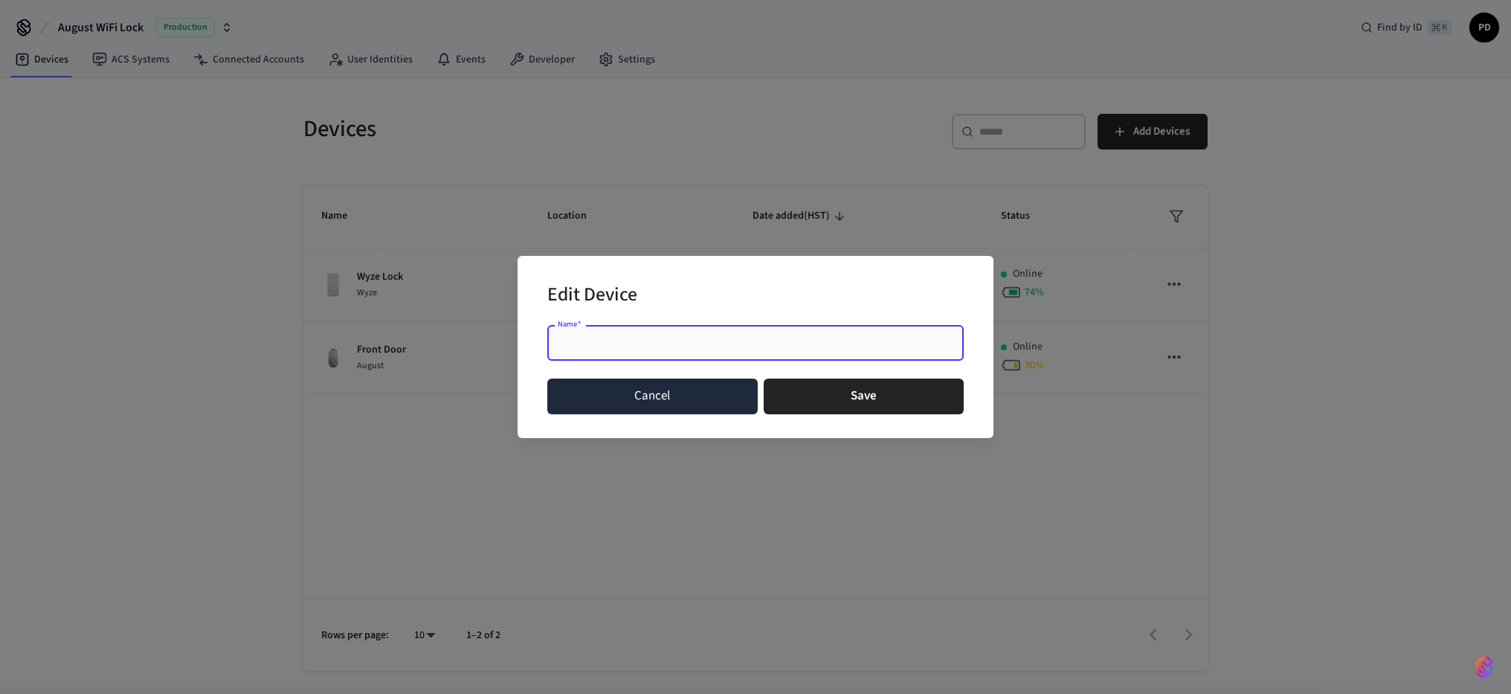
click at [707, 402] on button "Cancel" at bounding box center [652, 396] width 210 height 36
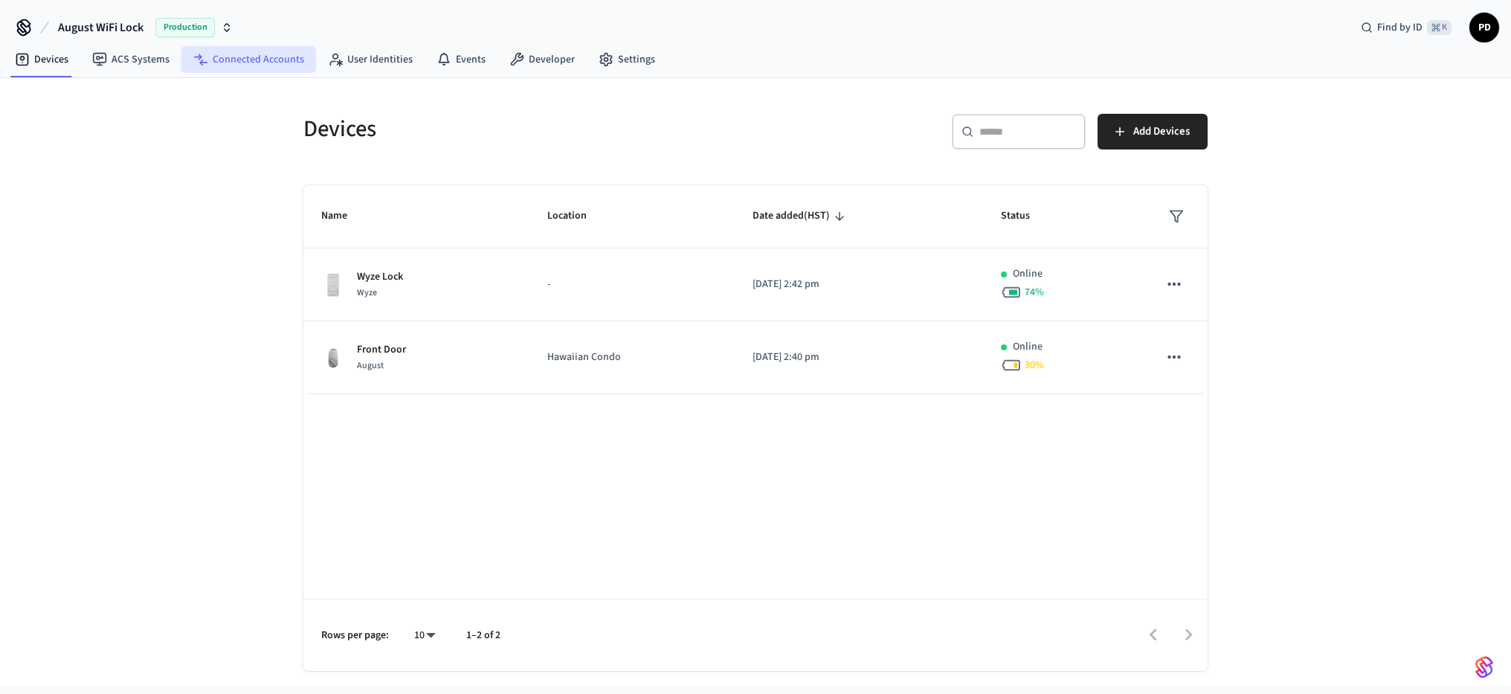
click at [286, 61] on link "Connected Accounts" at bounding box center [248, 59] width 135 height 27
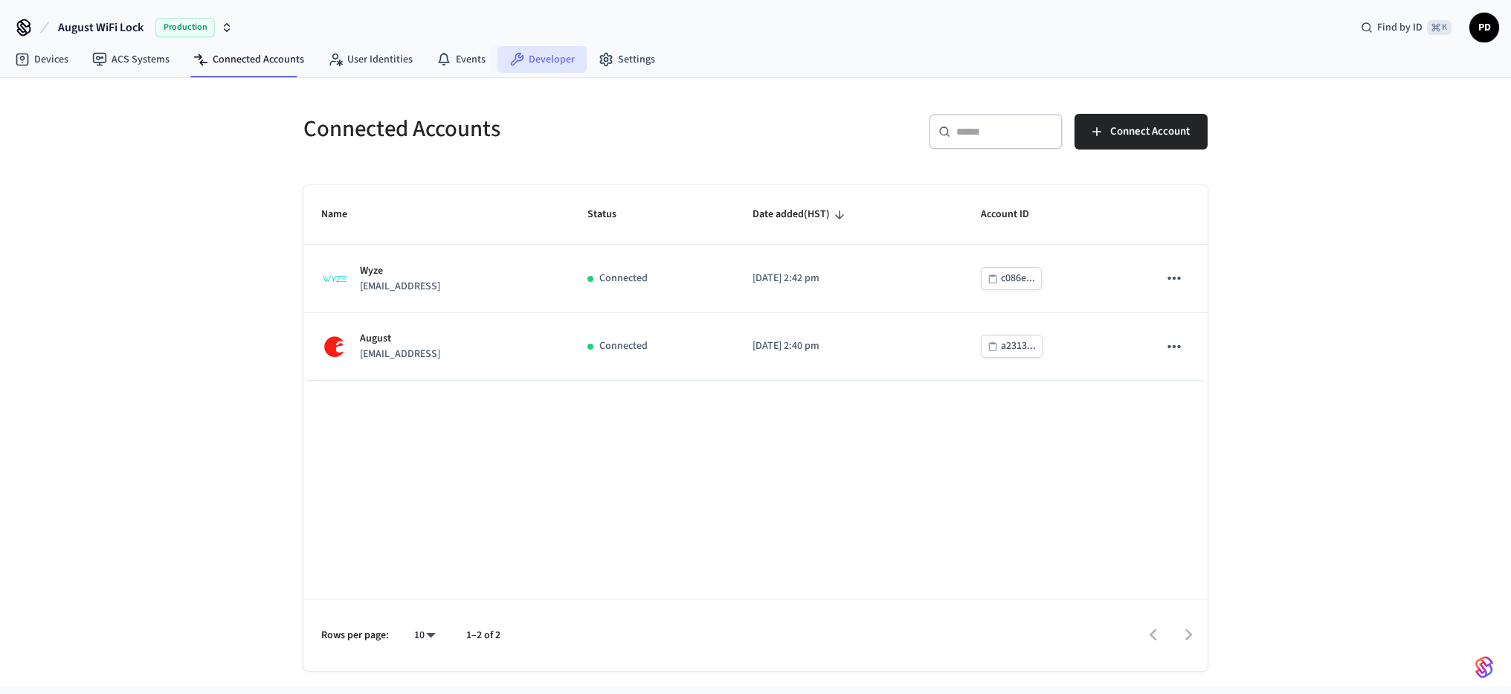
click at [541, 57] on link "Developer" at bounding box center [541, 59] width 89 height 27
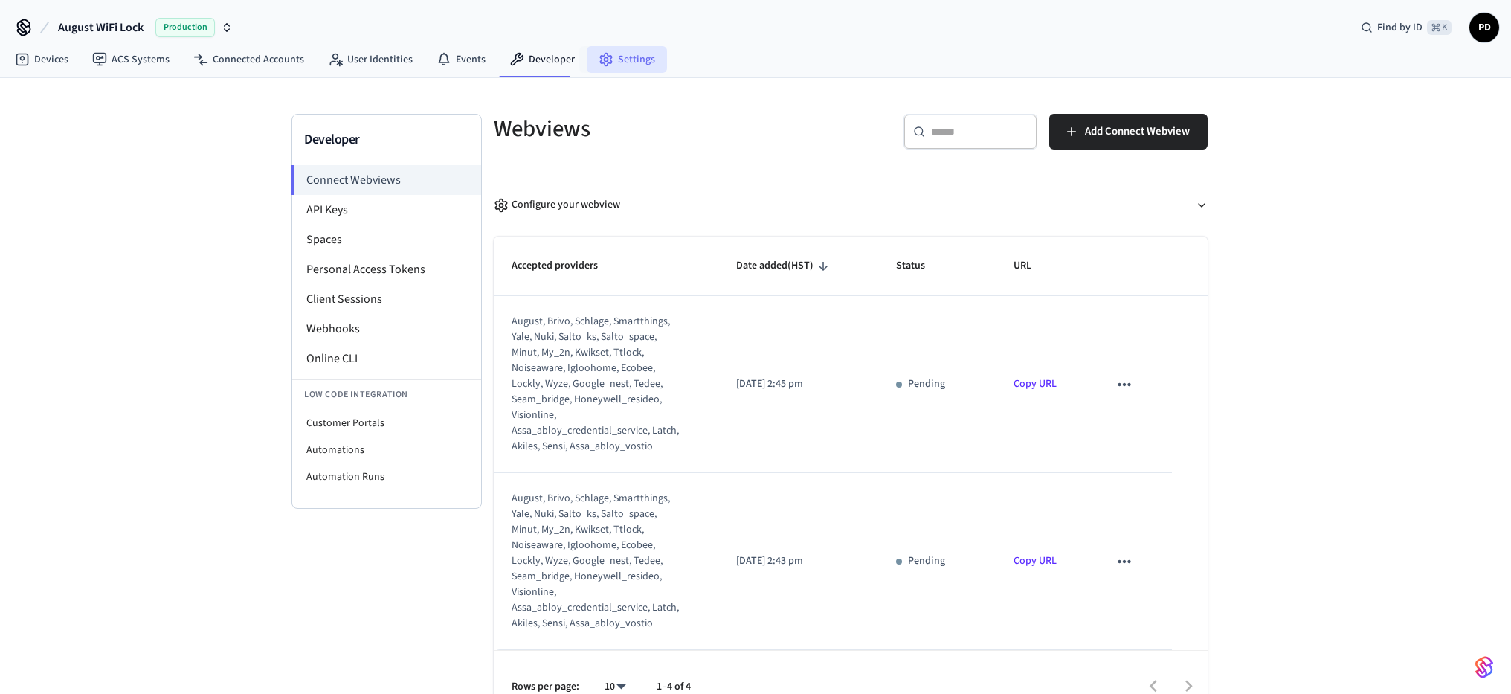
click at [630, 55] on link "Settings" at bounding box center [627, 59] width 80 height 27
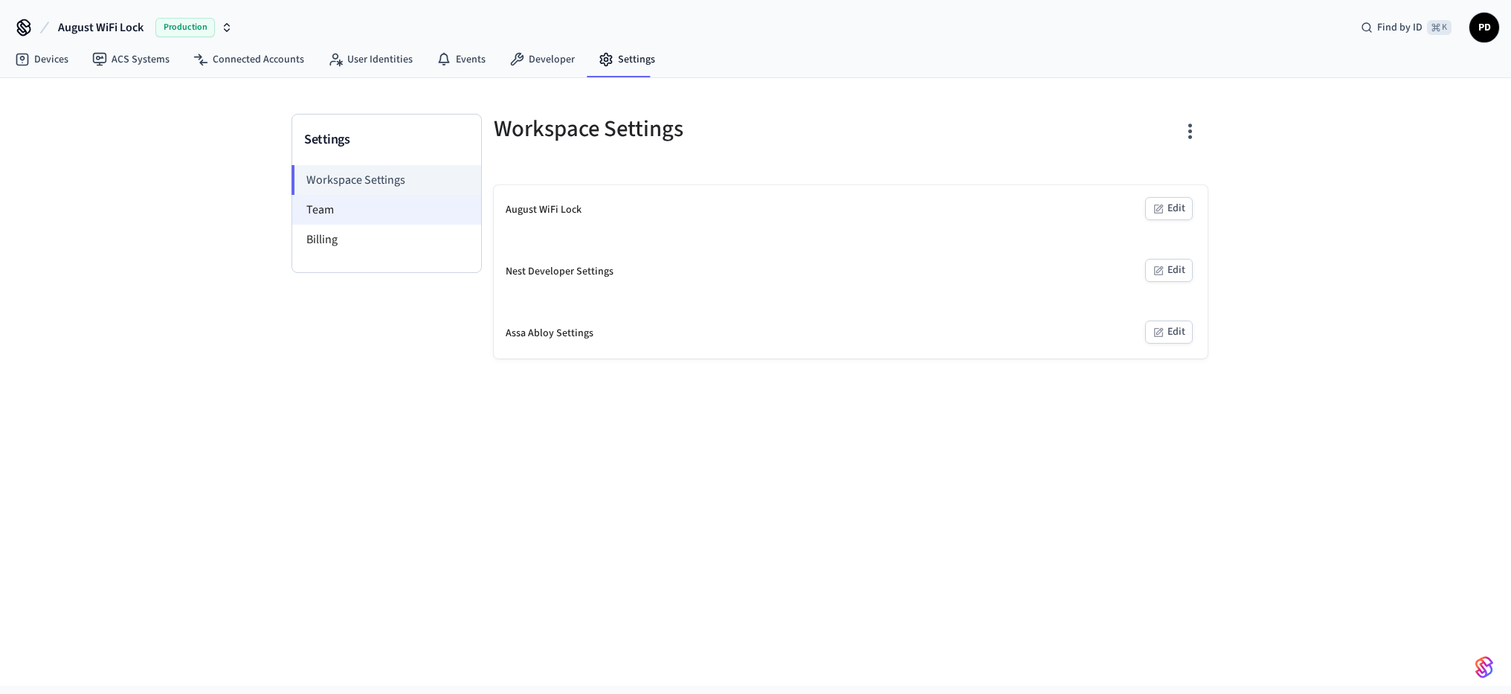
click at [373, 210] on li "Team" at bounding box center [386, 210] width 189 height 30
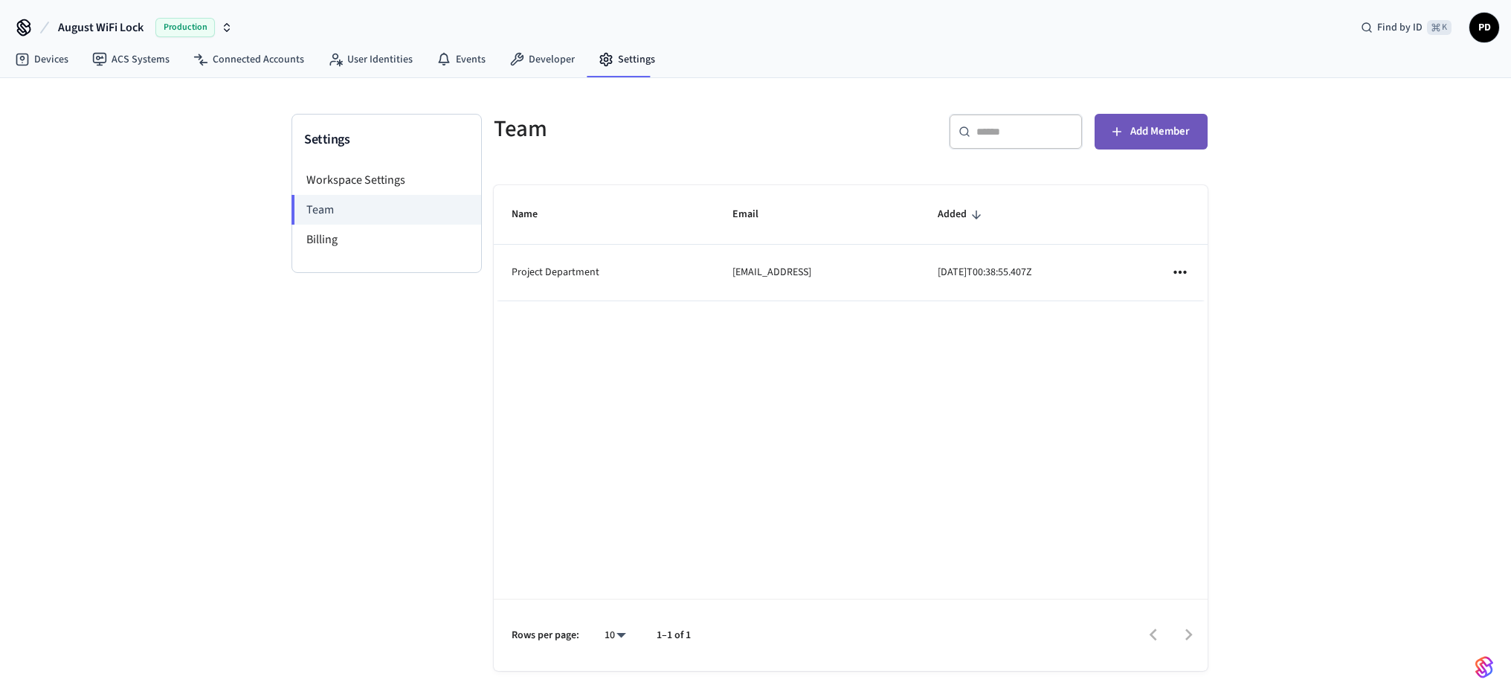
click at [1176, 141] on button "Add Member" at bounding box center [1150, 132] width 113 height 36
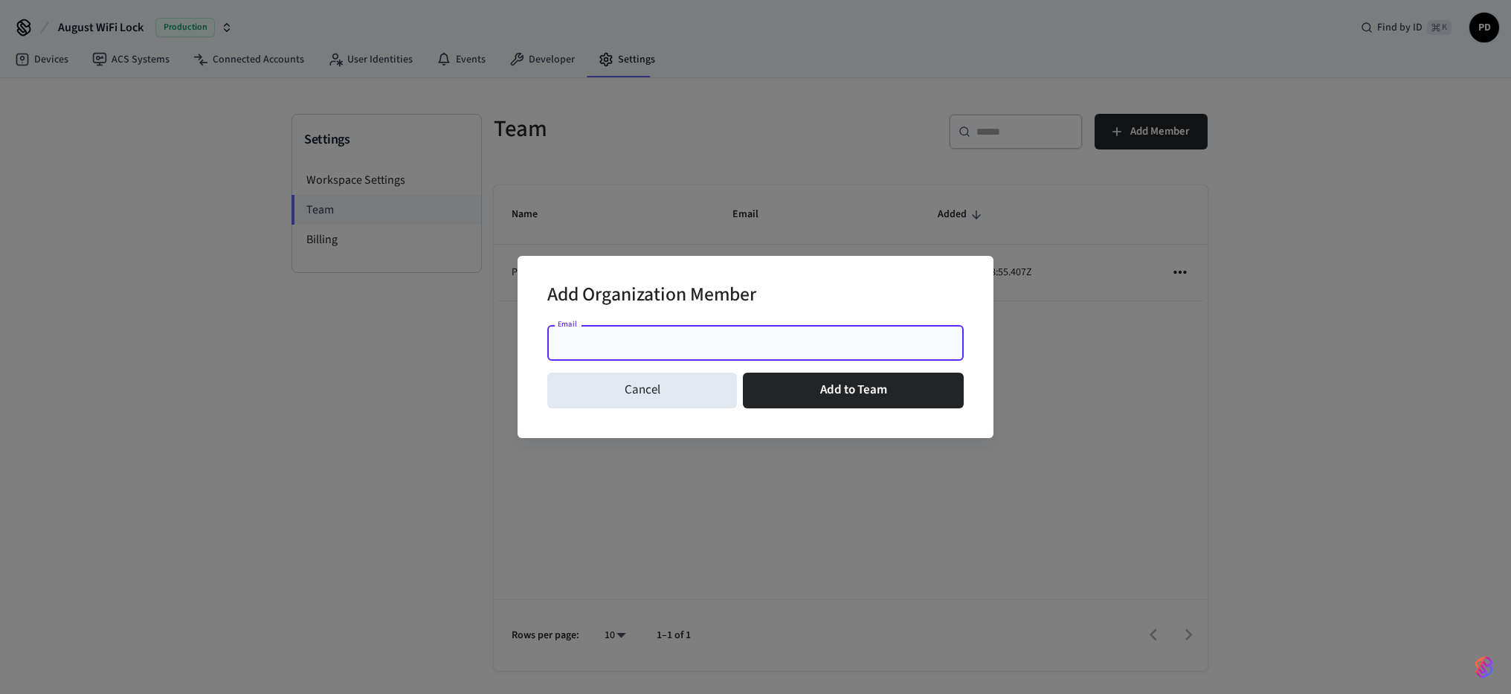
click at [648, 343] on input "Email" at bounding box center [755, 342] width 399 height 15
paste input "**********"
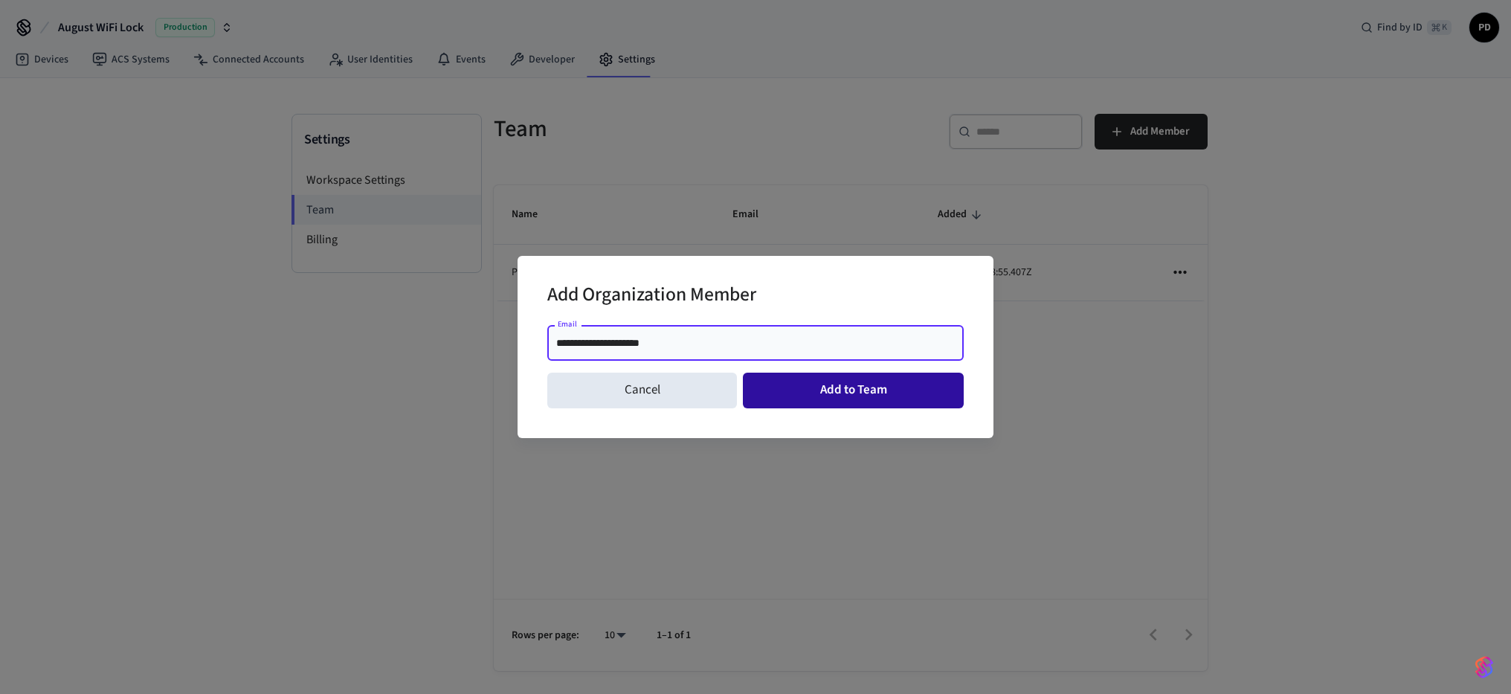
type input "**********"
click at [813, 387] on button "Add to Team" at bounding box center [853, 391] width 221 height 36
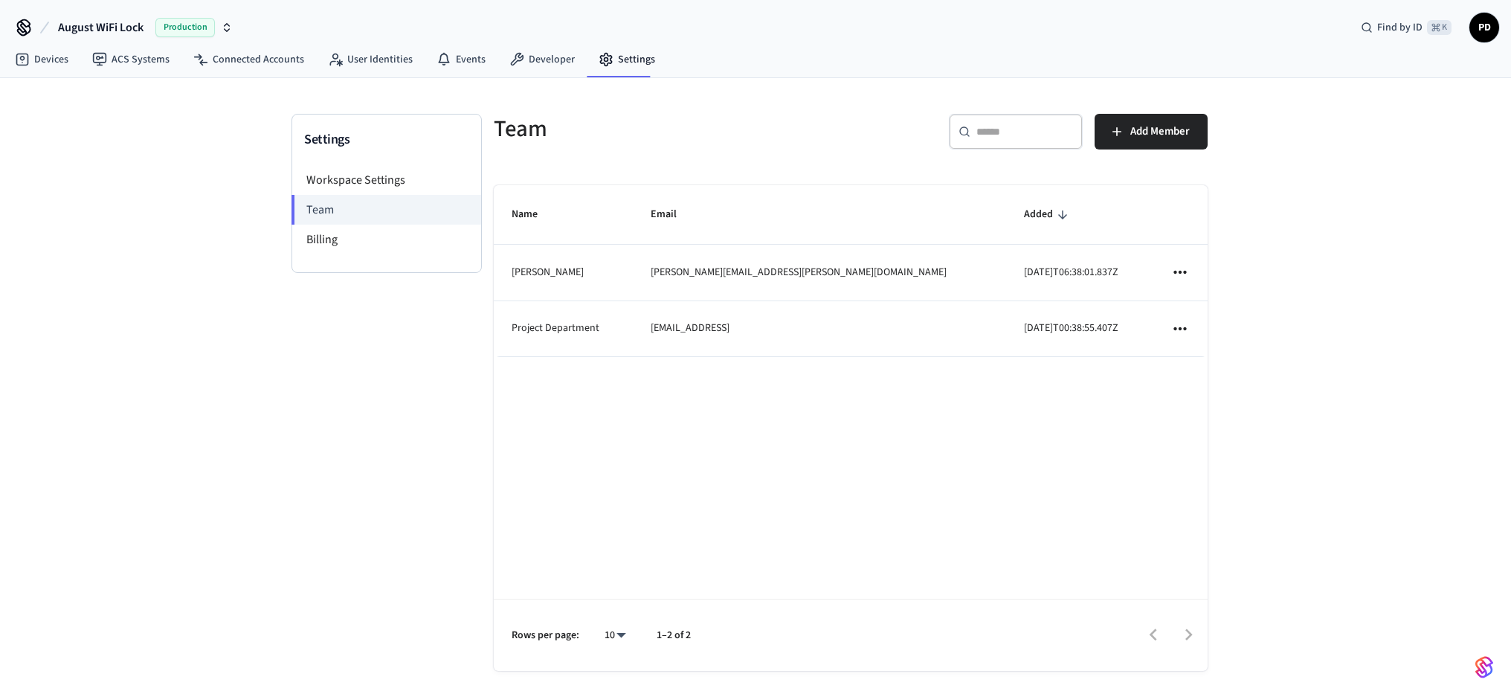
click at [1184, 273] on icon "sticky table" at bounding box center [1179, 272] width 13 height 3
click at [1080, 405] on div at bounding box center [755, 347] width 1511 height 694
click at [38, 62] on link "Devices" at bounding box center [41, 59] width 77 height 27
